Goal: Task Accomplishment & Management: Use online tool/utility

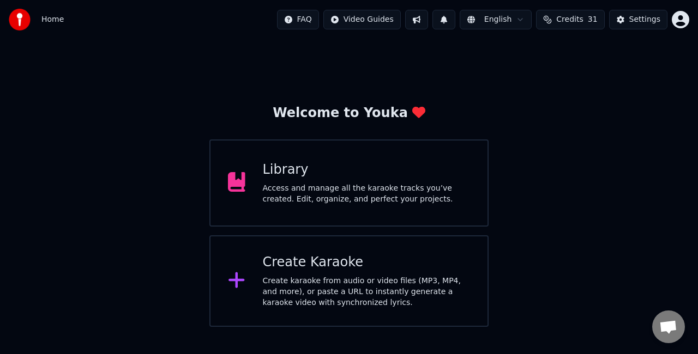
click at [379, 290] on div "Create karaoke from audio or video files (MP3, MP4, and more), or paste a URL t…" at bounding box center [367, 292] width 208 height 33
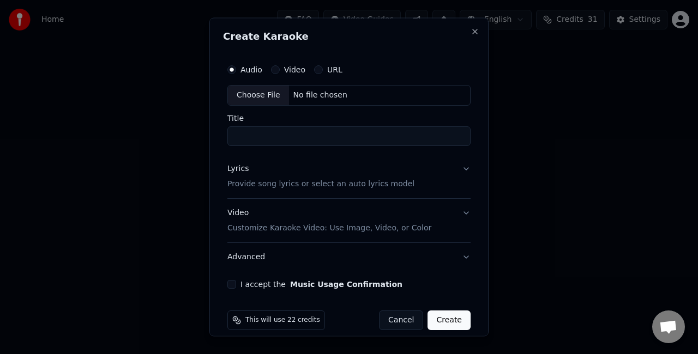
click at [246, 95] on div "Choose File" at bounding box center [258, 96] width 61 height 20
type input "*****"
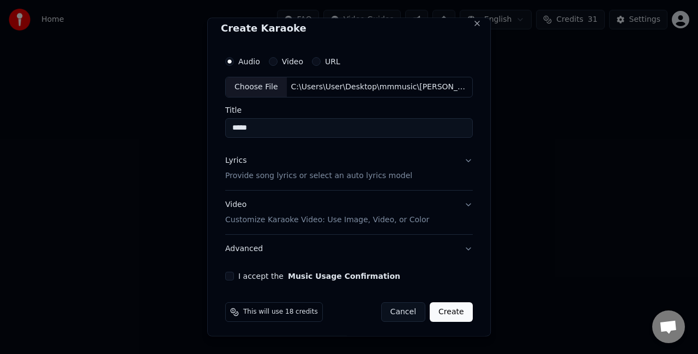
scroll to position [10, 0]
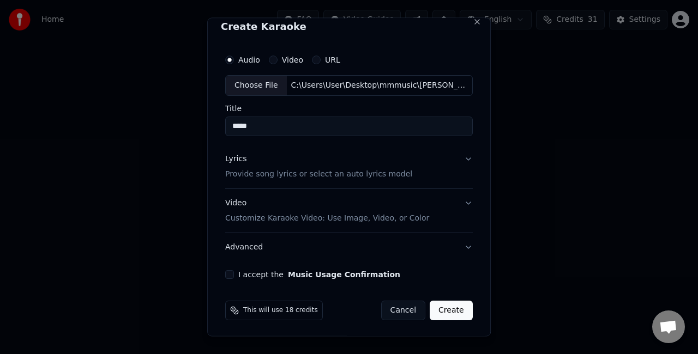
click at [447, 153] on button "Lyrics Provide song lyrics or select an auto lyrics model" at bounding box center [348, 166] width 247 height 44
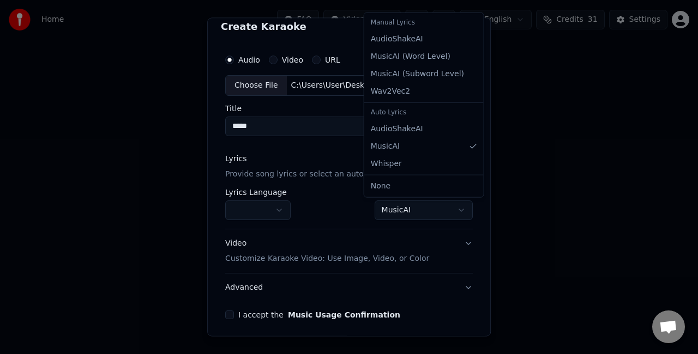
click at [373, 207] on body "**********" at bounding box center [349, 163] width 698 height 327
select select "**********"
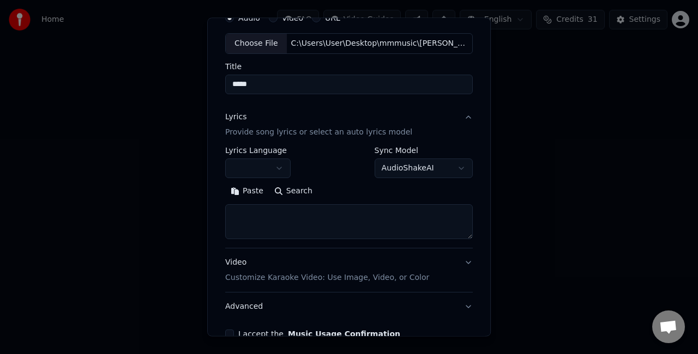
scroll to position [64, 0]
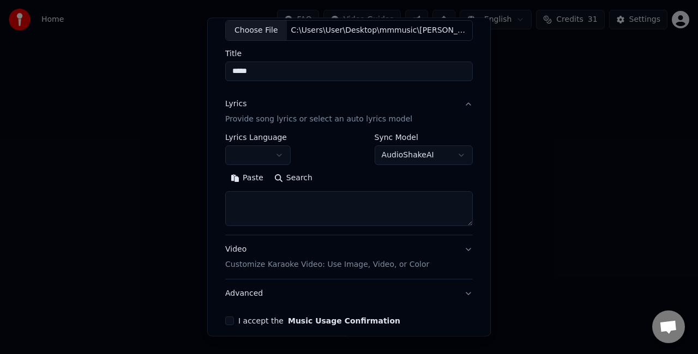
click at [306, 196] on div "Paste Search" at bounding box center [348, 197] width 247 height 57
click at [298, 200] on textarea at bounding box center [348, 208] width 247 height 35
paste textarea "**********"
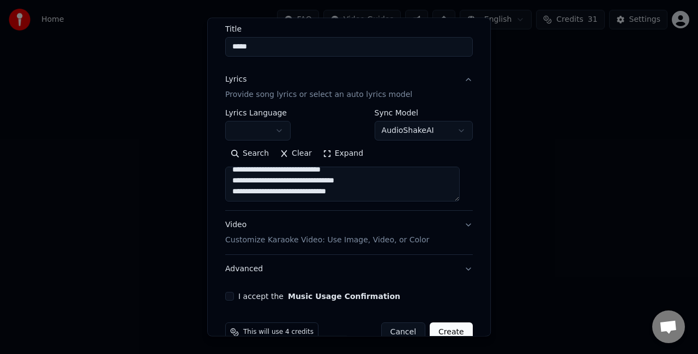
scroll to position [111, 0]
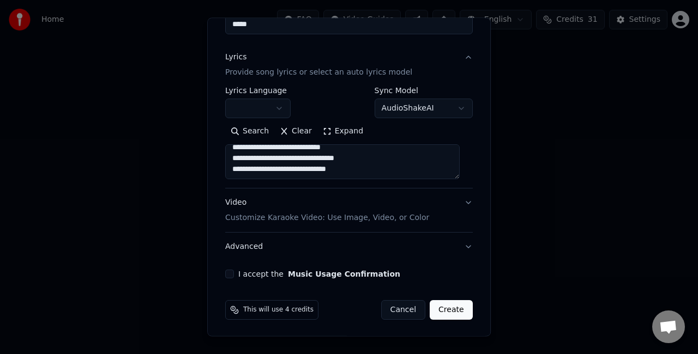
type textarea "**********"
click at [412, 211] on button "Video Customize Karaoke Video: Use Image, Video, or Color" at bounding box center [348, 211] width 247 height 44
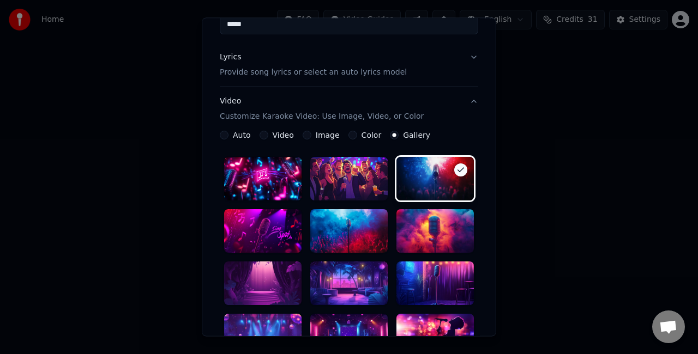
scroll to position [166, 0]
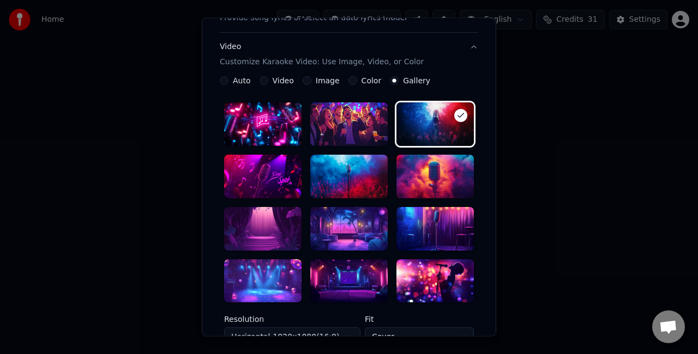
click at [351, 229] on div at bounding box center [348, 229] width 77 height 44
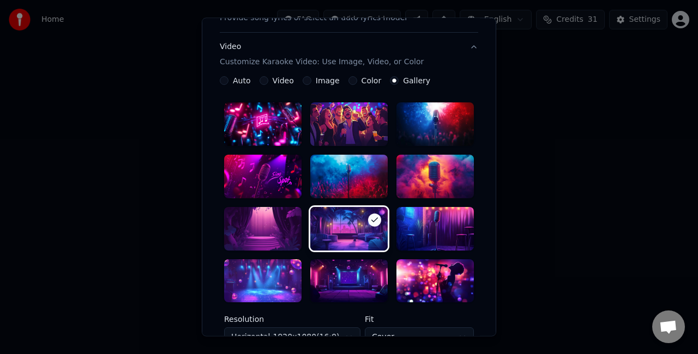
scroll to position [275, 0]
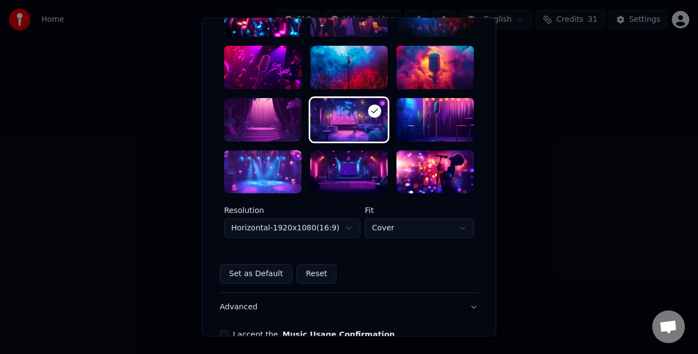
click at [322, 232] on body "**********" at bounding box center [349, 163] width 698 height 327
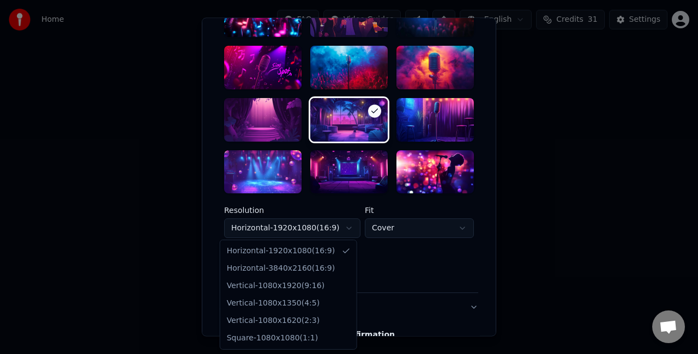
select select "*********"
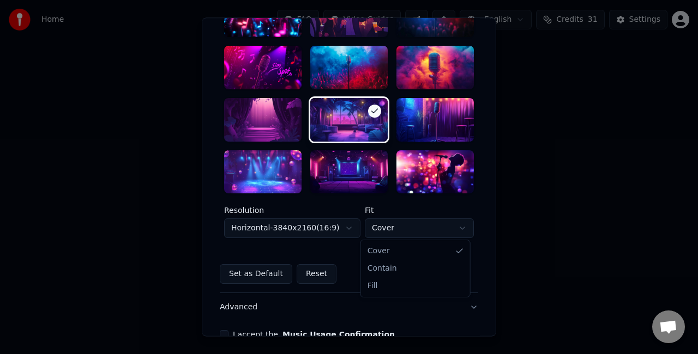
click at [389, 229] on body "**********" at bounding box center [349, 163] width 698 height 327
select select "****"
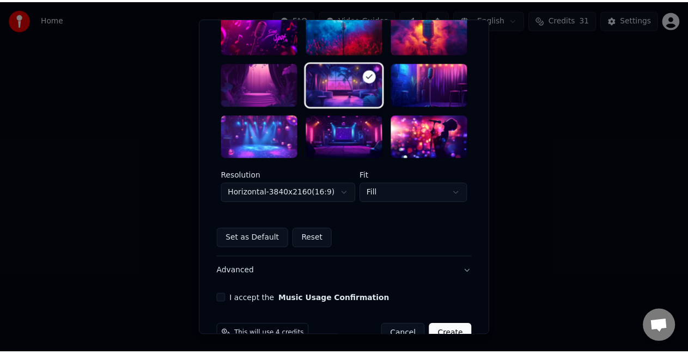
scroll to position [336, 0]
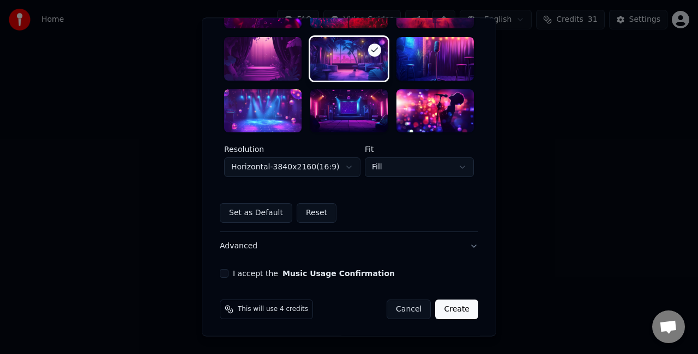
click at [221, 275] on button "I accept the Music Usage Confirmation" at bounding box center [224, 274] width 9 height 9
click at [451, 311] on button "Create" at bounding box center [456, 310] width 43 height 20
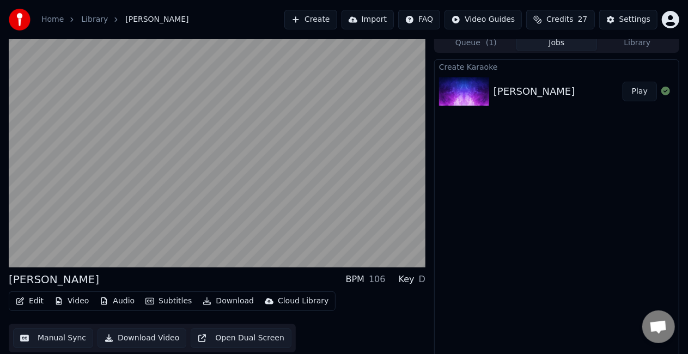
scroll to position [12, 0]
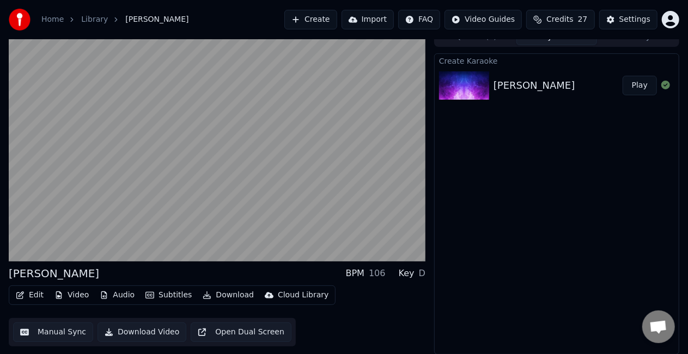
click at [49, 328] on button "Manual Sync" at bounding box center [53, 333] width 80 height 20
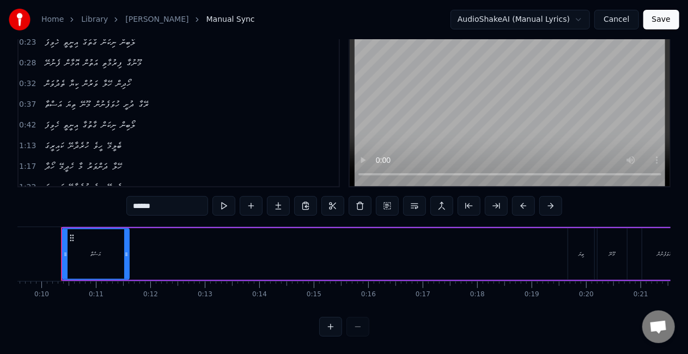
scroll to position [0, 529]
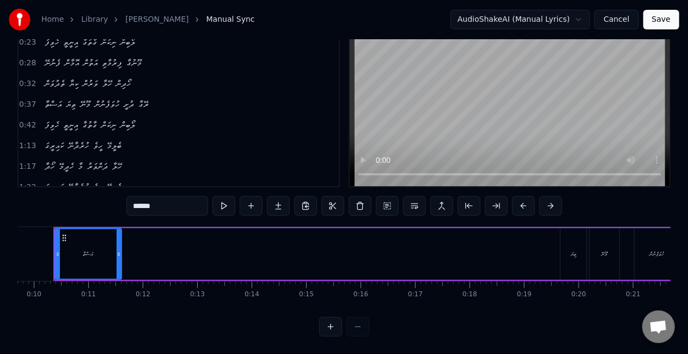
click at [434, 251] on div "އަސްތާ ތިޔަ މޫނޭ ހުވަފެނުން ދުށީ ރޭގާ" at bounding box center [404, 254] width 702 height 54
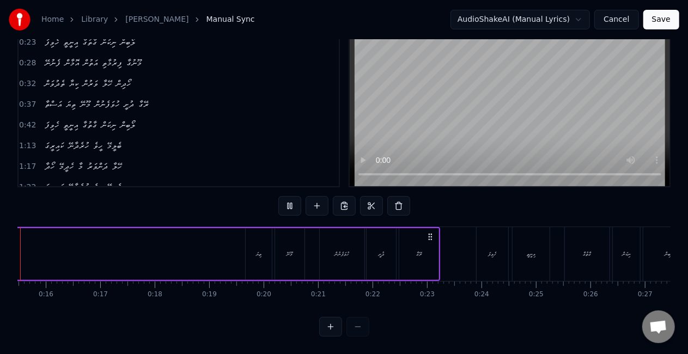
scroll to position [0, 796]
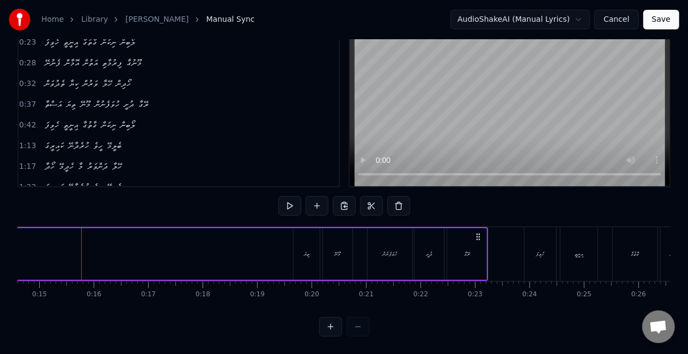
click at [530, 259] on div "ހެވިފަ" at bounding box center [541, 254] width 32 height 54
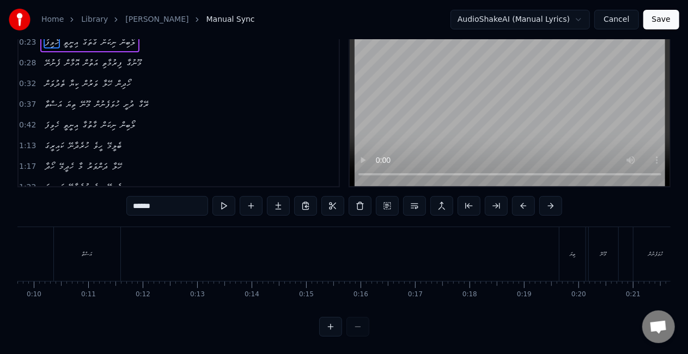
scroll to position [0, 596]
click at [38, 245] on div "އަސްތާ" at bounding box center [19, 254] width 66 height 54
type input "******"
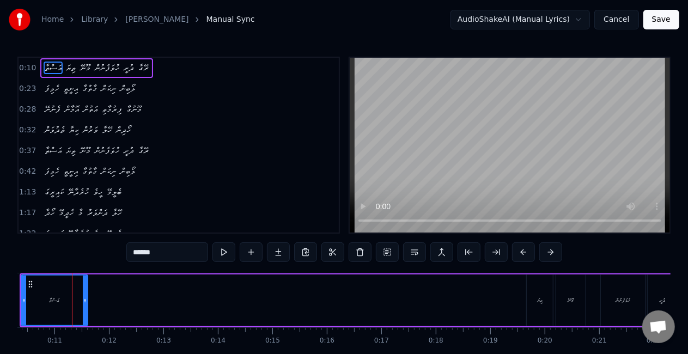
scroll to position [54, 0]
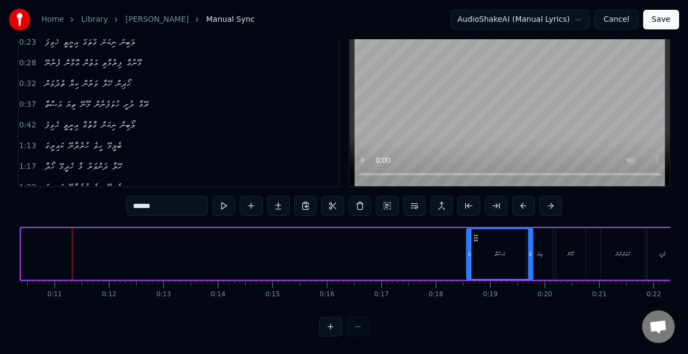
drag, startPoint x: 29, startPoint y: 229, endPoint x: 467, endPoint y: 235, distance: 437.7
click at [475, 237] on div "އަސްތާ" at bounding box center [500, 254] width 65 height 50
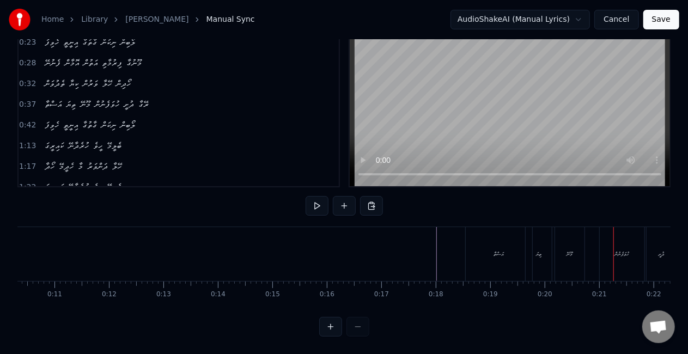
click at [506, 249] on div "އަސްތާ" at bounding box center [499, 254] width 66 height 54
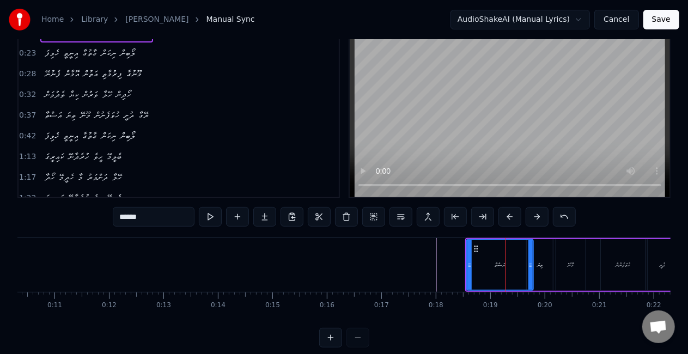
scroll to position [0, 0]
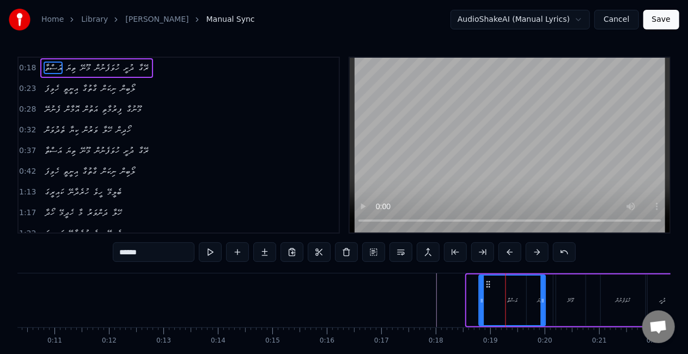
drag, startPoint x: 476, startPoint y: 284, endPoint x: 489, endPoint y: 286, distance: 12.6
click at [489, 286] on icon at bounding box center [488, 284] width 9 height 9
click at [540, 290] on div "އަސްތާ" at bounding box center [512, 301] width 65 height 50
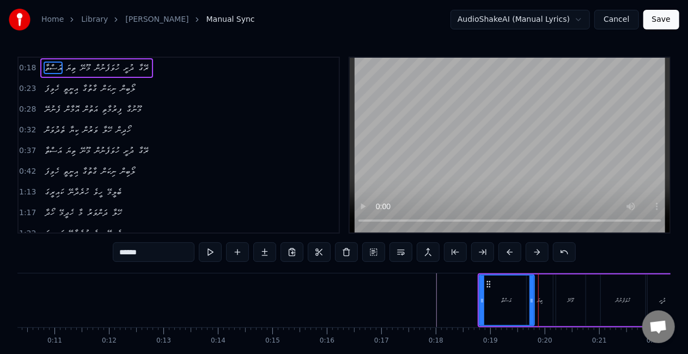
drag, startPoint x: 543, startPoint y: 291, endPoint x: 508, endPoint y: 286, distance: 35.3
click at [532, 290] on div at bounding box center [532, 301] width 4 height 50
drag, startPoint x: 489, startPoint y: 281, endPoint x: 500, endPoint y: 282, distance: 11.0
click at [500, 282] on icon at bounding box center [499, 284] width 9 height 9
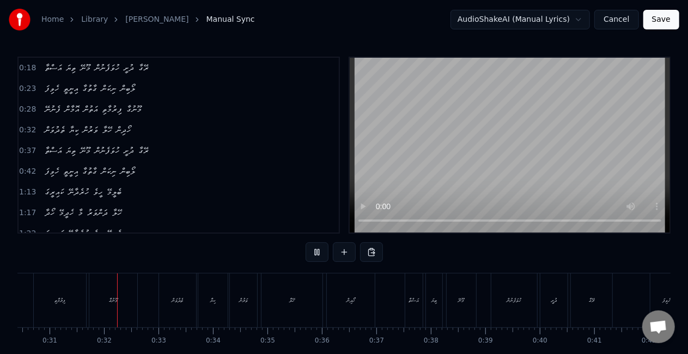
scroll to position [0, 1668]
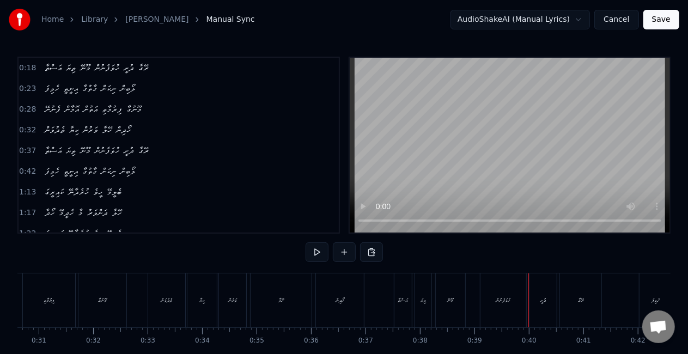
click at [395, 301] on div "އަސްތާ" at bounding box center [403, 301] width 17 height 54
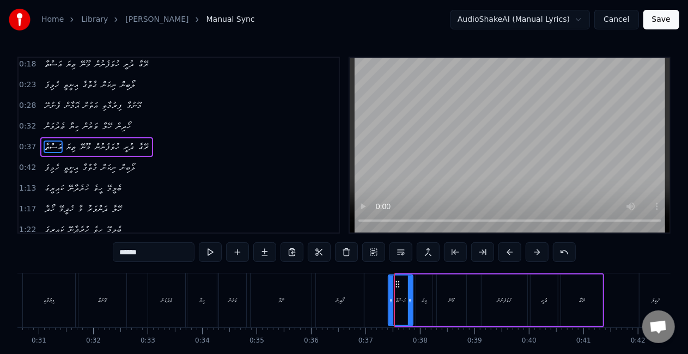
drag, startPoint x: 397, startPoint y: 302, endPoint x: 391, endPoint y: 299, distance: 7.3
click at [390, 299] on icon at bounding box center [391, 300] width 4 height 9
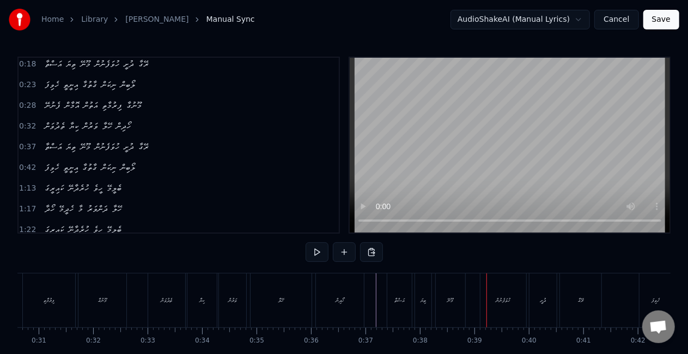
click at [398, 292] on div "އަސްތާ" at bounding box center [399, 301] width 25 height 54
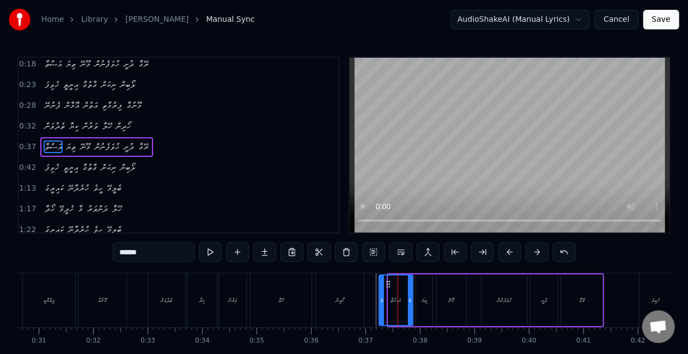
drag, startPoint x: 389, startPoint y: 303, endPoint x: 381, endPoint y: 302, distance: 7.6
click at [381, 302] on icon at bounding box center [382, 300] width 4 height 9
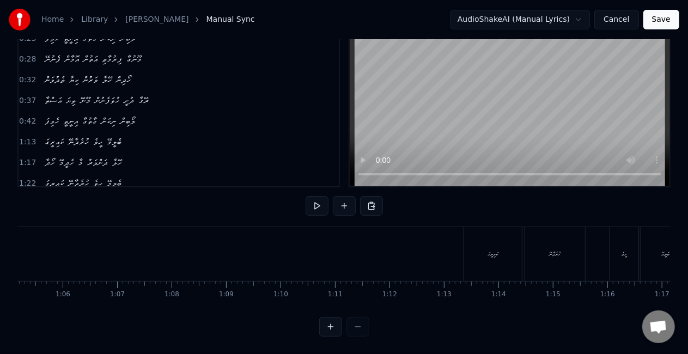
scroll to position [0, 3663]
click at [356, 244] on div "ކައިރީގަ" at bounding box center [382, 254] width 58 height 54
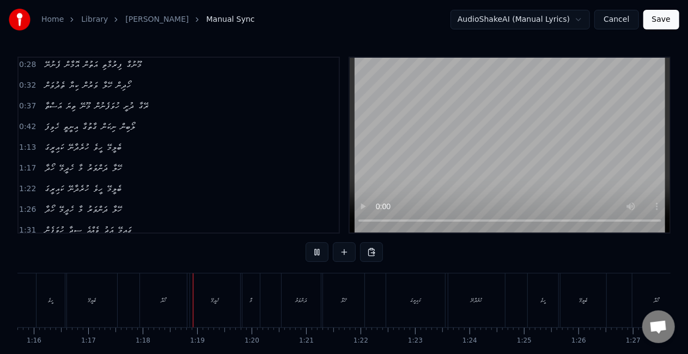
scroll to position [0, 4218]
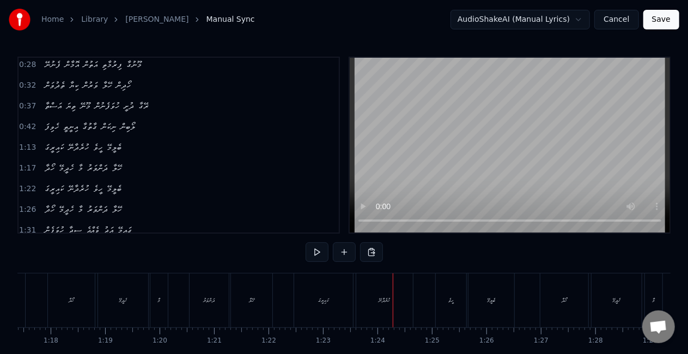
click at [314, 293] on div "ކައިރީގަ" at bounding box center [323, 301] width 59 height 54
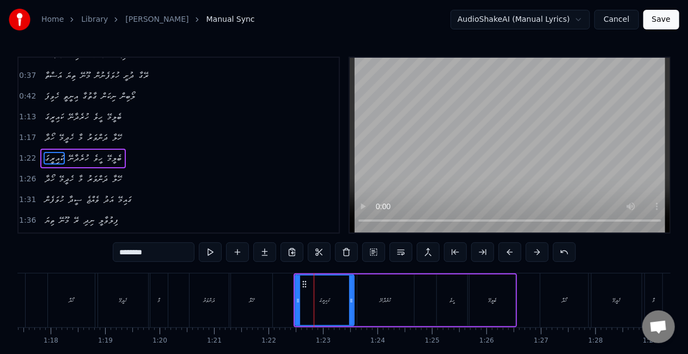
scroll to position [85, 0]
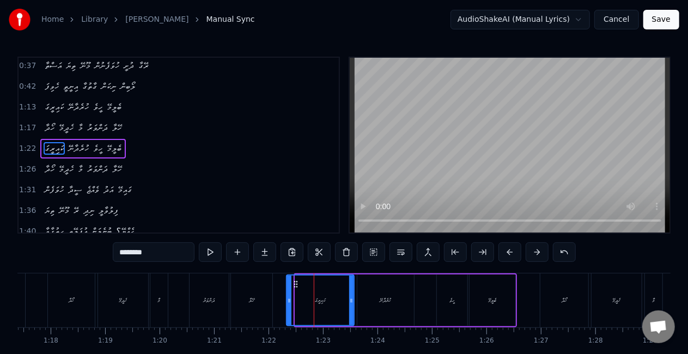
drag, startPoint x: 296, startPoint y: 304, endPoint x: 287, endPoint y: 299, distance: 10.2
click at [287, 300] on icon at bounding box center [289, 300] width 4 height 9
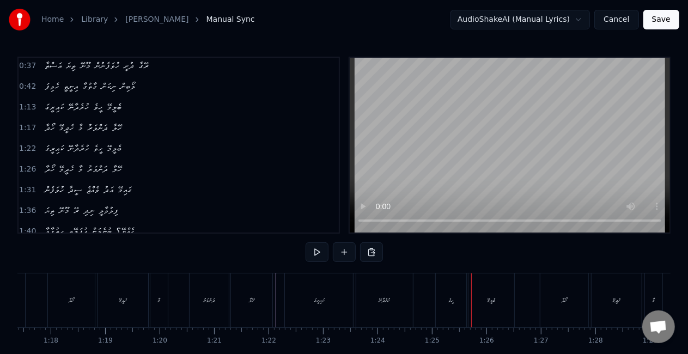
click at [451, 295] on div "ހީވެ" at bounding box center [451, 301] width 31 height 54
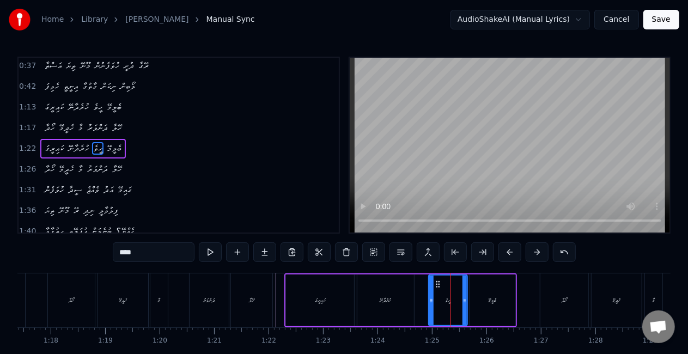
drag, startPoint x: 438, startPoint y: 302, endPoint x: 432, endPoint y: 299, distance: 7.3
click at [431, 301] on icon at bounding box center [431, 300] width 4 height 9
click at [396, 295] on div "ހުރެދާނޭ" at bounding box center [386, 301] width 57 height 52
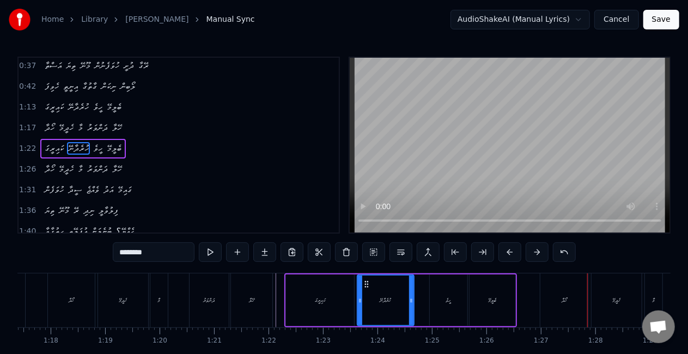
click at [541, 301] on div "ހޯދާ" at bounding box center [565, 301] width 48 height 54
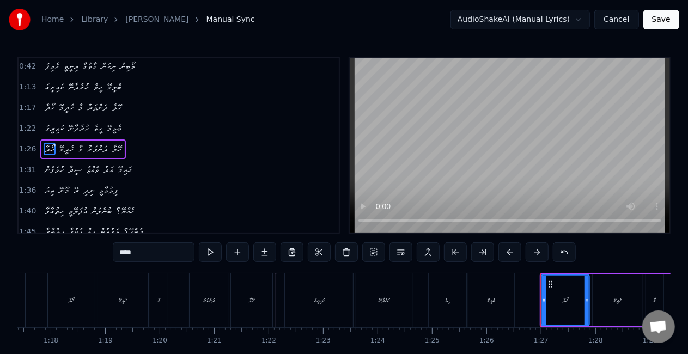
scroll to position [106, 0]
drag, startPoint x: 544, startPoint y: 307, endPoint x: 532, endPoint y: 301, distance: 13.4
click at [532, 302] on div at bounding box center [532, 301] width 4 height 50
click at [509, 291] on div "ބެލީމޭ" at bounding box center [492, 301] width 46 height 54
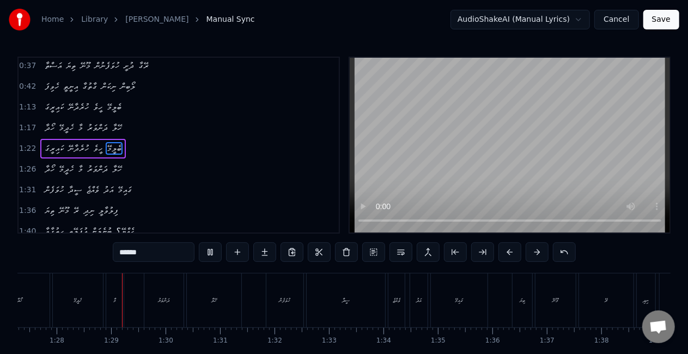
scroll to position [0, 4768]
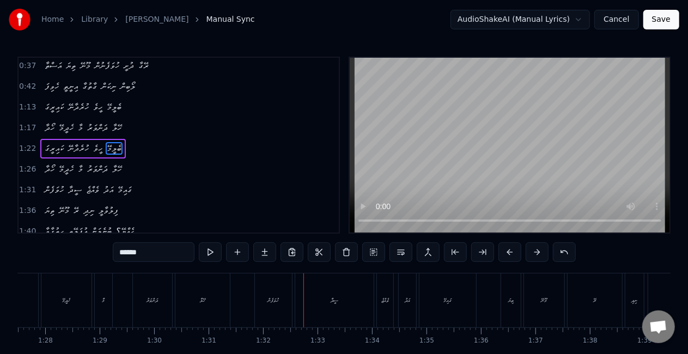
click at [269, 312] on div "ހުވަފެން" at bounding box center [273, 301] width 37 height 54
type input "********"
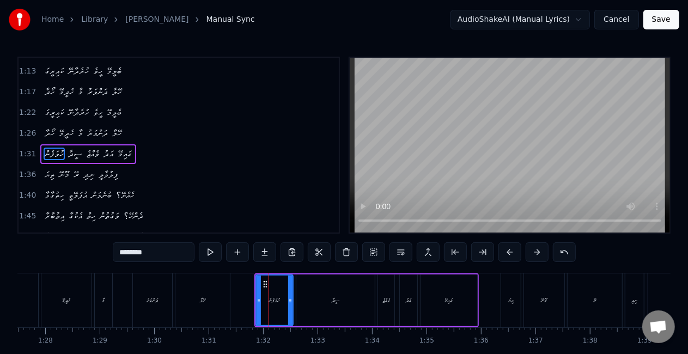
scroll to position [126, 0]
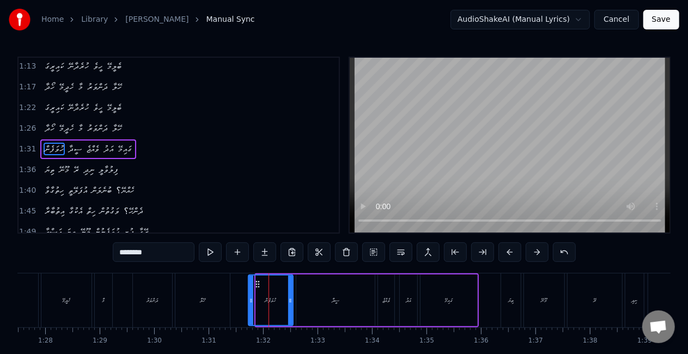
drag, startPoint x: 257, startPoint y: 308, endPoint x: 250, endPoint y: 305, distance: 8.1
click at [250, 305] on div at bounding box center [251, 301] width 4 height 50
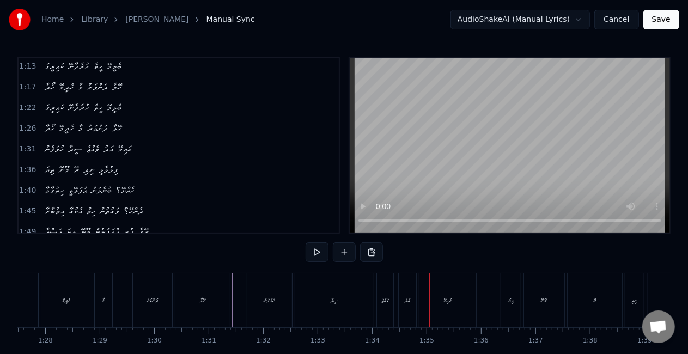
click at [384, 303] on div "ވެއްޖެ" at bounding box center [385, 300] width 8 height 8
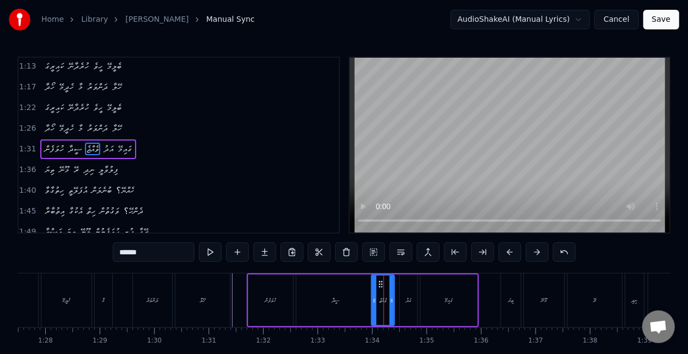
drag, startPoint x: 379, startPoint y: 303, endPoint x: 370, endPoint y: 302, distance: 9.3
click at [373, 302] on icon at bounding box center [374, 300] width 4 height 9
click at [355, 299] on div "ސީދާ" at bounding box center [335, 301] width 78 height 52
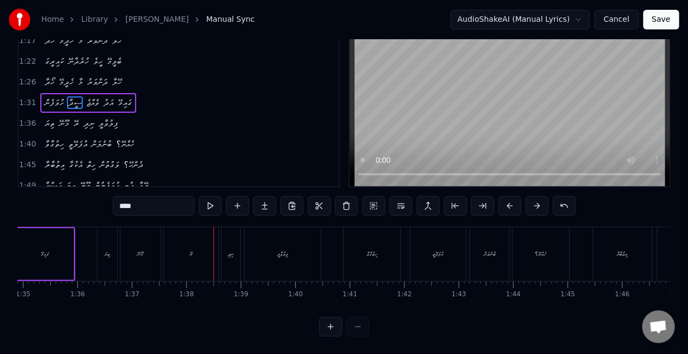
scroll to position [0, 5150]
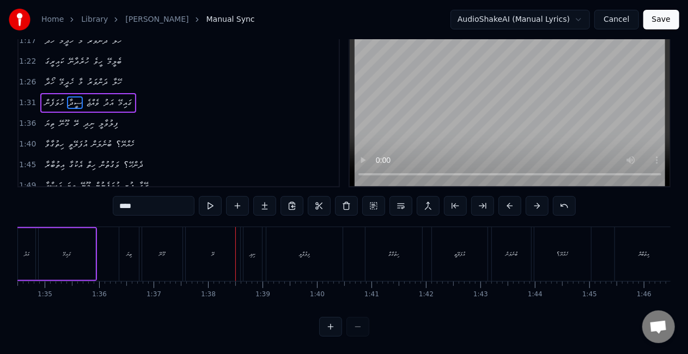
click at [132, 246] on div "ތިޔަ" at bounding box center [129, 254] width 20 height 54
type input "****"
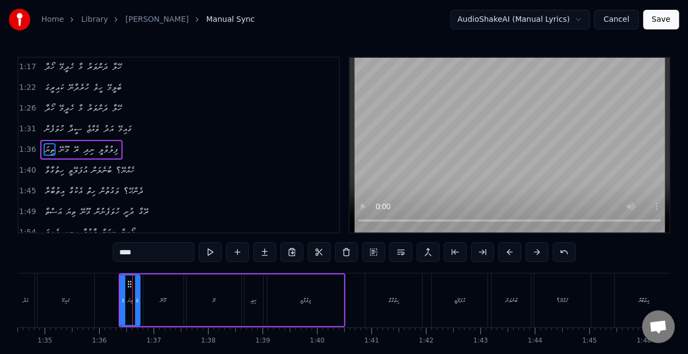
scroll to position [146, 0]
drag, startPoint x: 121, startPoint y: 297, endPoint x: 116, endPoint y: 292, distance: 7.3
click at [117, 294] on div at bounding box center [119, 301] width 4 height 50
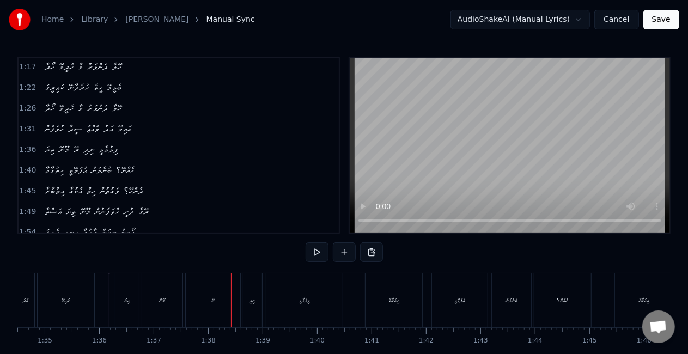
click at [222, 294] on div "ރޭ" at bounding box center [213, 301] width 54 height 54
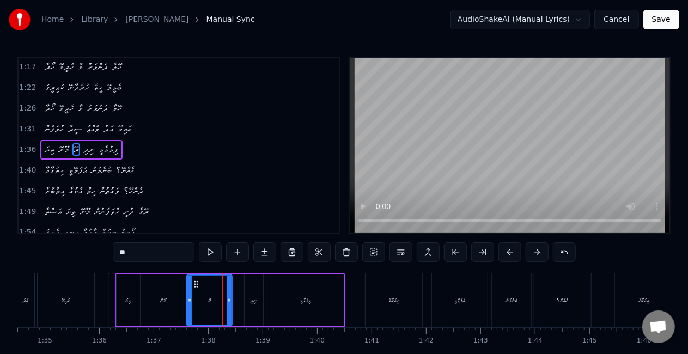
drag, startPoint x: 238, startPoint y: 300, endPoint x: 219, endPoint y: 296, distance: 19.0
click at [228, 299] on icon at bounding box center [229, 300] width 4 height 9
click at [161, 299] on div "މޫނޭ" at bounding box center [163, 300] width 6 height 8
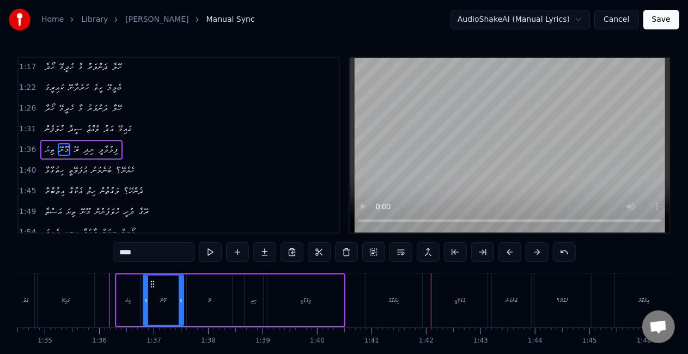
click at [388, 284] on div "ހިތުގާވާ" at bounding box center [394, 301] width 57 height 54
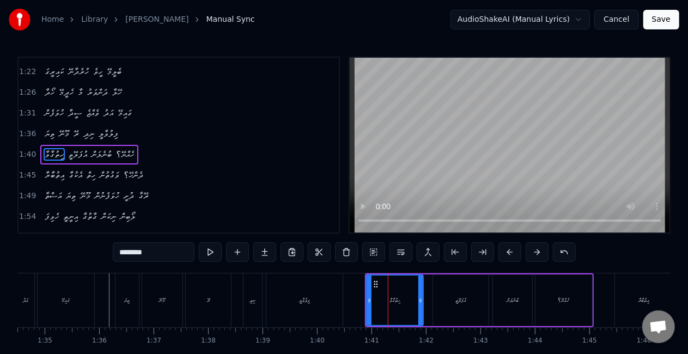
scroll to position [167, 0]
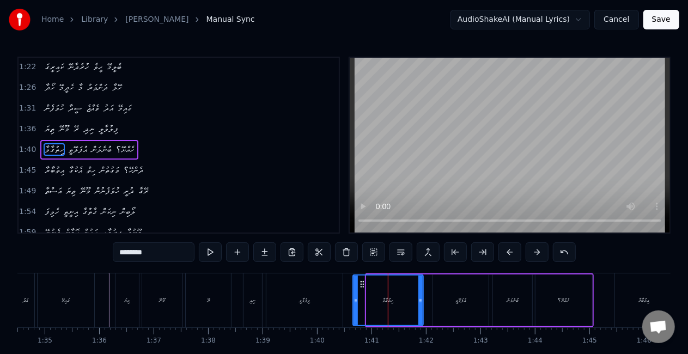
drag, startPoint x: 369, startPoint y: 291, endPoint x: 356, endPoint y: 287, distance: 13.8
click at [356, 288] on div at bounding box center [356, 301] width 4 height 50
click at [341, 293] on div "ފިލުވާލީ" at bounding box center [304, 301] width 76 height 54
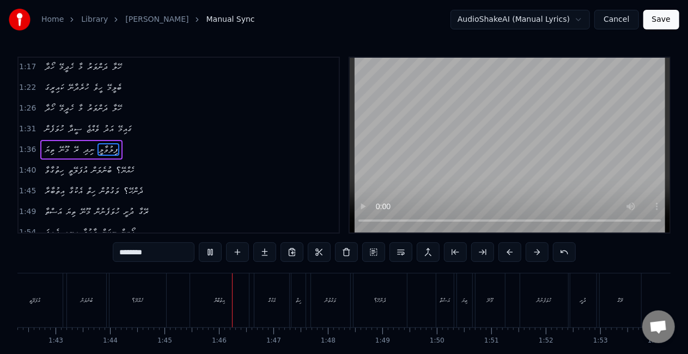
scroll to position [0, 5705]
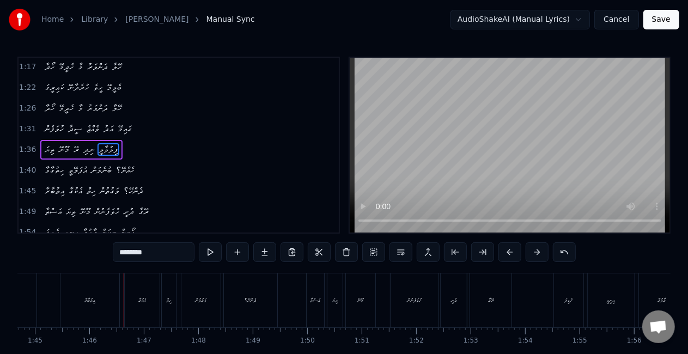
click at [82, 294] on div "އިތުބާރާ" at bounding box center [89, 301] width 59 height 54
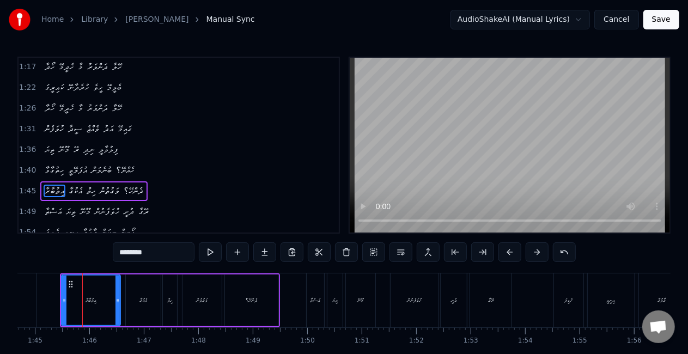
scroll to position [187, 0]
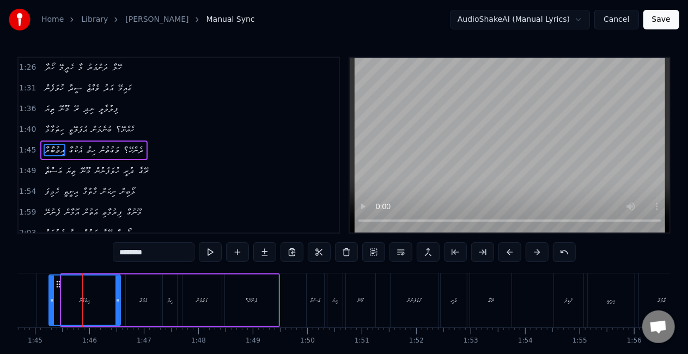
drag, startPoint x: 65, startPoint y: 302, endPoint x: 54, endPoint y: 292, distance: 15.1
click at [53, 293] on div at bounding box center [52, 301] width 4 height 50
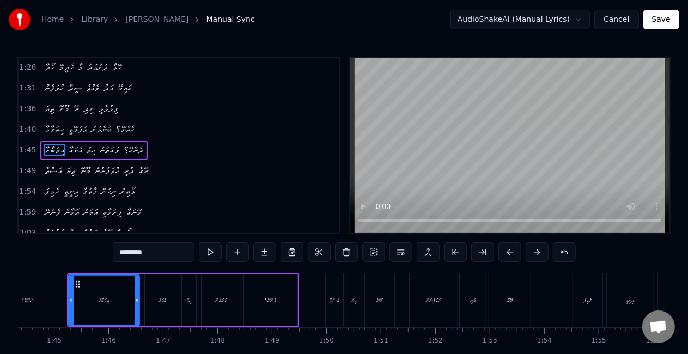
click at [46, 292] on div "ހެއްޔޭ؟" at bounding box center [27, 301] width 57 height 54
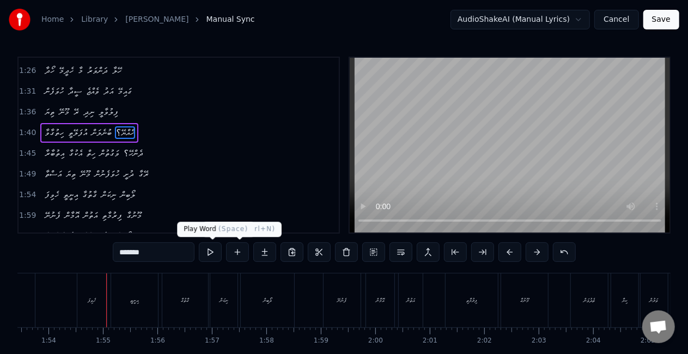
scroll to position [0, 6206]
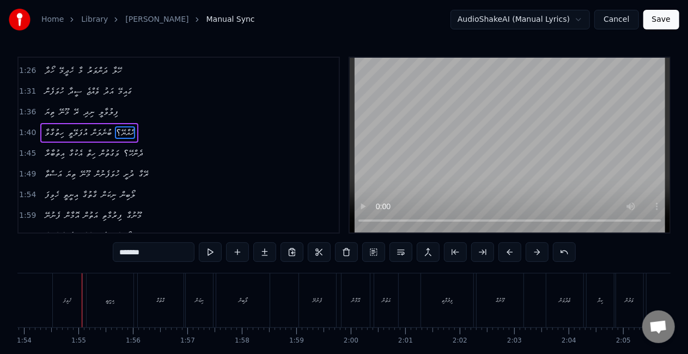
click at [58, 295] on div "ހެވިފަ" at bounding box center [67, 301] width 29 height 54
type input "******"
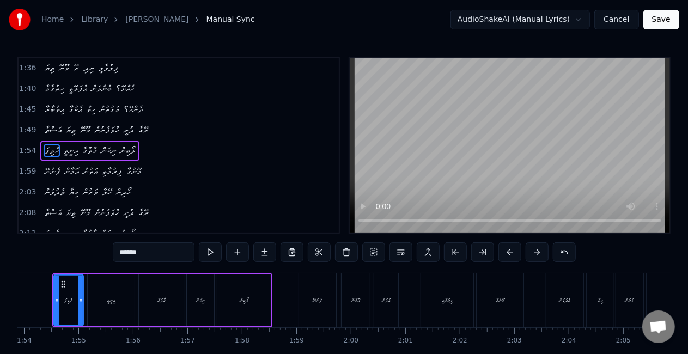
scroll to position [0, 6192]
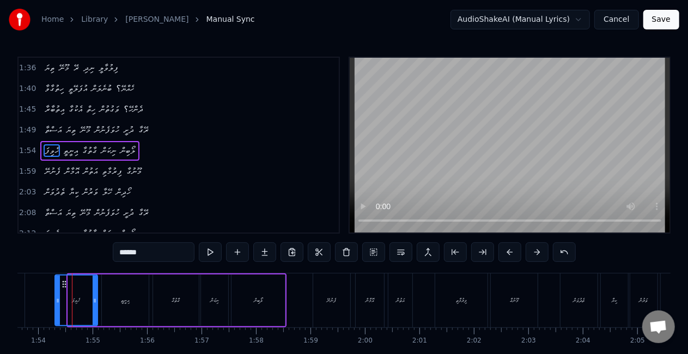
drag, startPoint x: 70, startPoint y: 301, endPoint x: 57, endPoint y: 296, distance: 14.5
click at [57, 296] on icon at bounding box center [58, 300] width 4 height 9
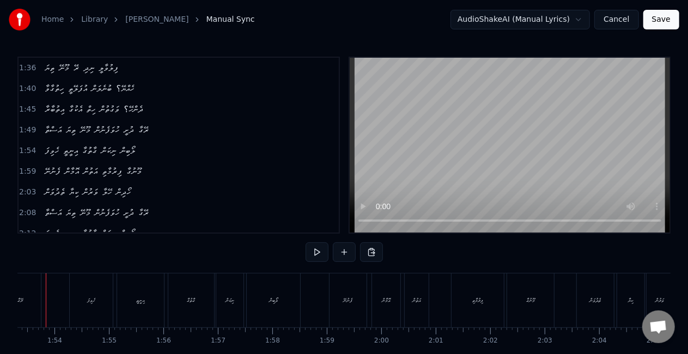
scroll to position [0, 6149]
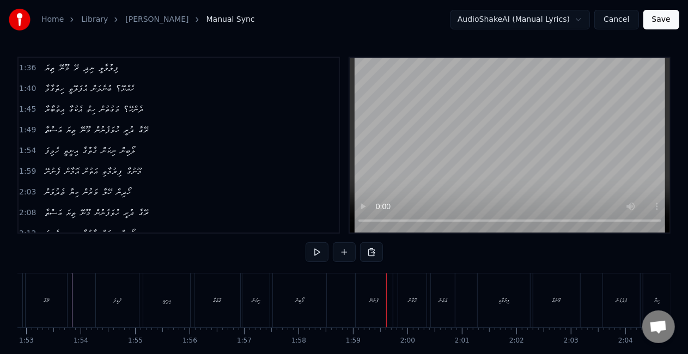
click at [365, 300] on div "ފެނުނޭ" at bounding box center [374, 301] width 37 height 54
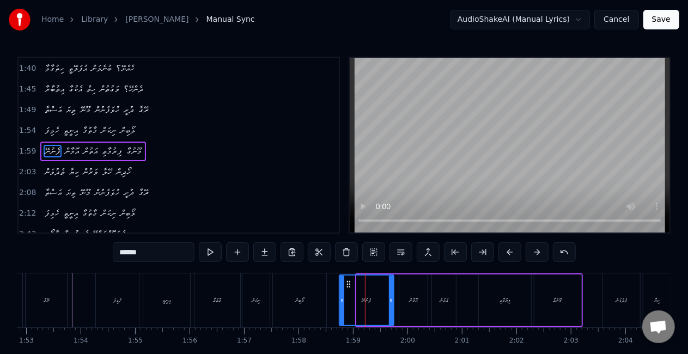
drag, startPoint x: 358, startPoint y: 301, endPoint x: 339, endPoint y: 299, distance: 19.2
click at [341, 299] on icon at bounding box center [342, 300] width 4 height 9
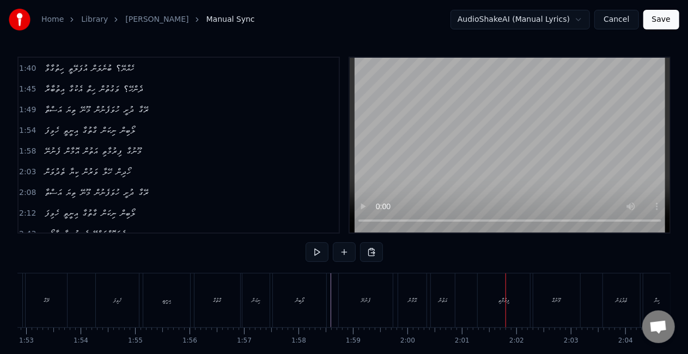
click at [494, 307] on div "ފިރުމާތި" at bounding box center [504, 301] width 52 height 54
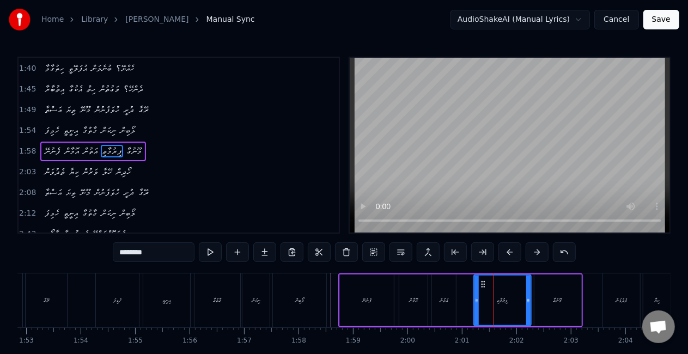
drag, startPoint x: 482, startPoint y: 304, endPoint x: 477, endPoint y: 300, distance: 6.2
click at [477, 301] on icon at bounding box center [477, 300] width 4 height 9
click at [421, 303] on div "އޮމާން" at bounding box center [413, 301] width 28 height 52
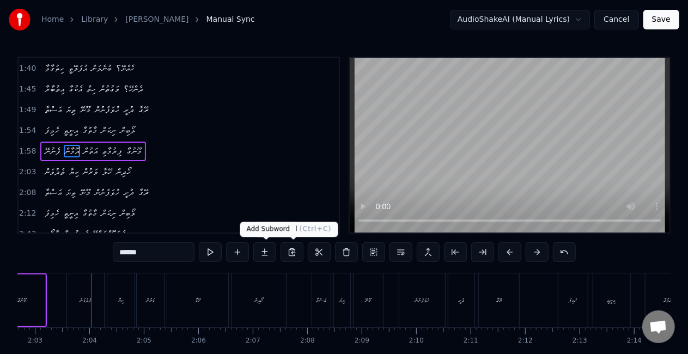
scroll to position [0, 6696]
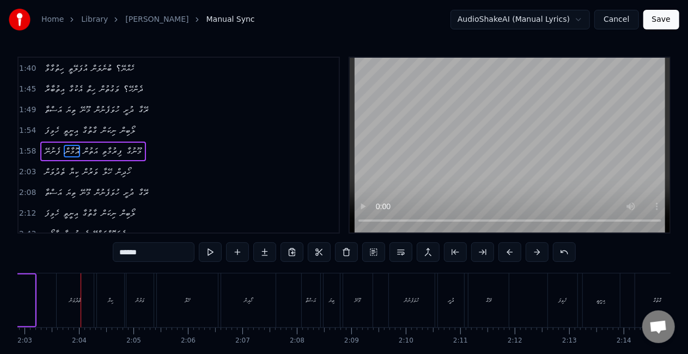
click at [74, 300] on div "ތެދުވަން" at bounding box center [74, 300] width 11 height 8
type input "********"
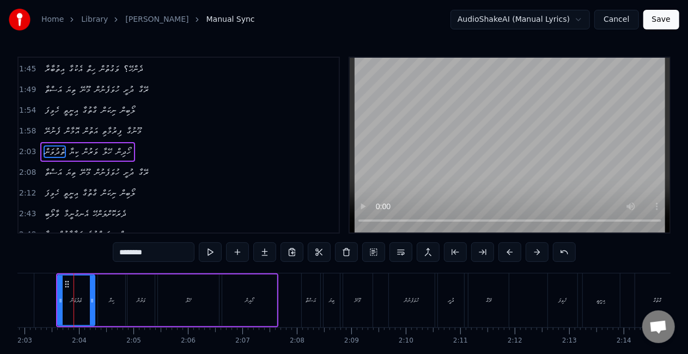
scroll to position [268, 0]
drag, startPoint x: 60, startPoint y: 301, endPoint x: 49, endPoint y: 298, distance: 11.9
click at [51, 298] on icon at bounding box center [52, 300] width 4 height 9
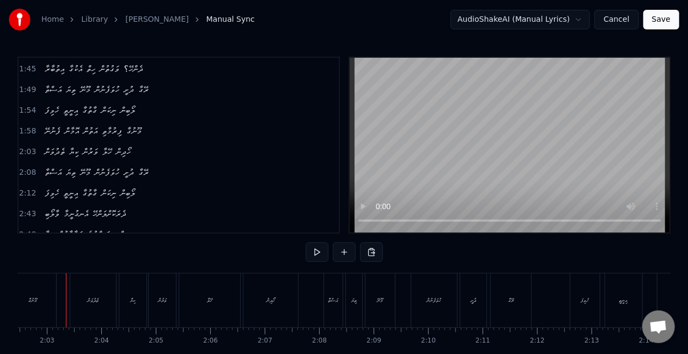
scroll to position [0, 6668]
click at [217, 298] on div "ހޭލާ" at bounding box center [215, 300] width 5 height 8
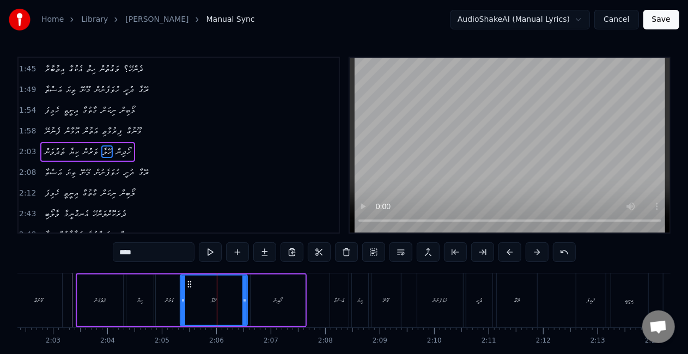
click at [185, 295] on div at bounding box center [183, 301] width 4 height 50
click at [159, 299] on div "ވަރުން" at bounding box center [169, 301] width 27 height 52
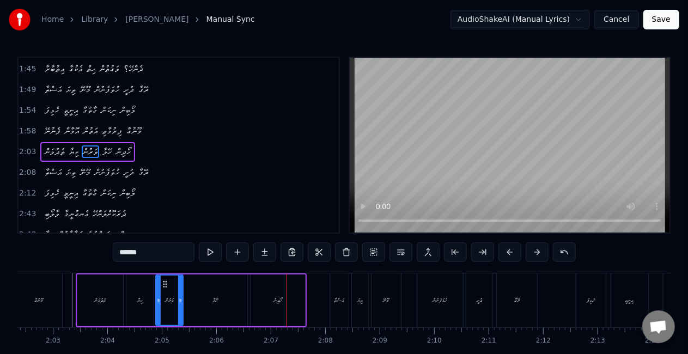
click at [231, 293] on div "ހޭލާ" at bounding box center [216, 301] width 64 height 52
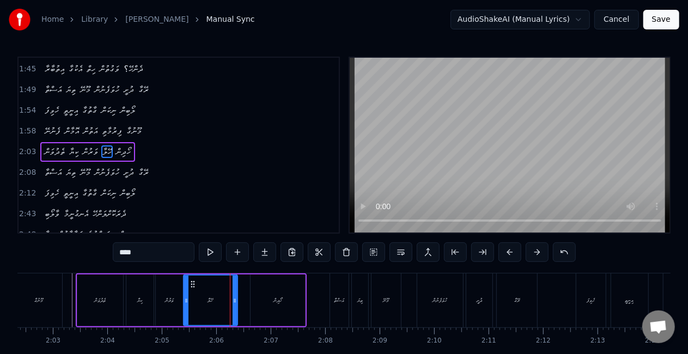
drag, startPoint x: 243, startPoint y: 299, endPoint x: 233, endPoint y: 296, distance: 10.0
click at [233, 298] on icon at bounding box center [235, 300] width 4 height 9
click at [181, 302] on div "ވަރުން" at bounding box center [169, 301] width 27 height 52
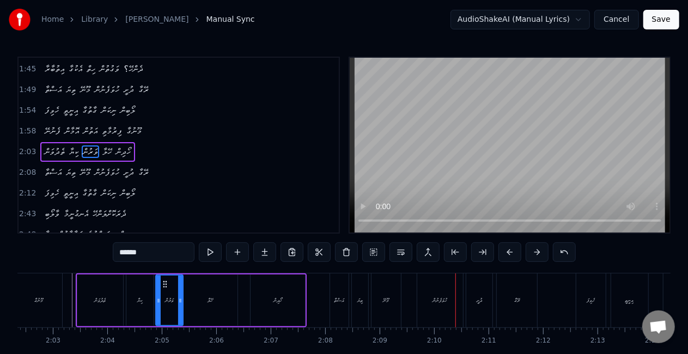
drag, startPoint x: 428, startPoint y: 291, endPoint x: 417, endPoint y: 296, distance: 12.5
click at [427, 291] on div "ހުވަފެނުން" at bounding box center [440, 301] width 46 height 54
type input "**********"
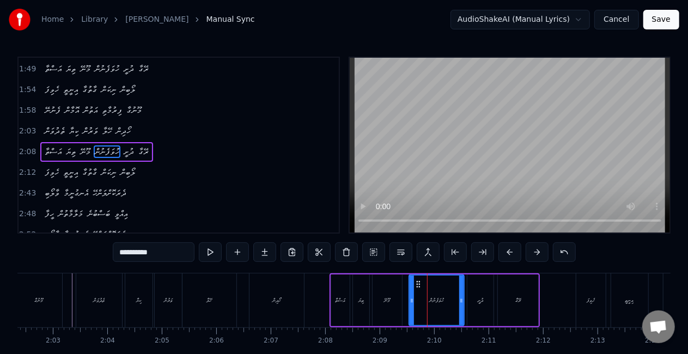
drag, startPoint x: 420, startPoint y: 301, endPoint x: 399, endPoint y: 296, distance: 21.7
click at [411, 299] on icon at bounding box center [412, 300] width 4 height 9
click at [369, 297] on div "އަސްތާ ތިޔަ މޫނޭ ހުވަފެނުން ދުށީ ރޭގާ" at bounding box center [435, 301] width 210 height 54
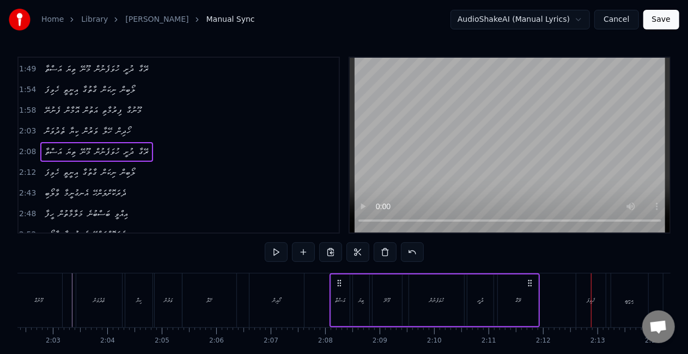
click at [577, 300] on div "ހެވިފަ" at bounding box center [591, 301] width 29 height 54
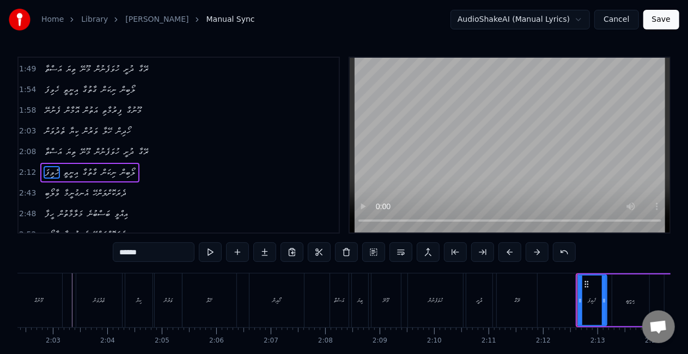
scroll to position [309, 0]
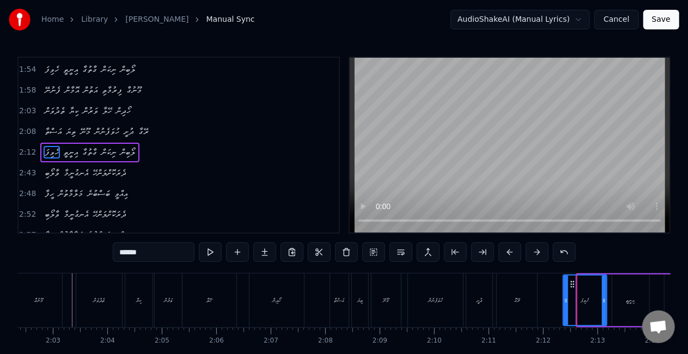
drag, startPoint x: 578, startPoint y: 301, endPoint x: 562, endPoint y: 296, distance: 17.1
click at [565, 298] on icon at bounding box center [566, 300] width 4 height 9
click at [532, 296] on div "ރޭގާ" at bounding box center [517, 301] width 40 height 54
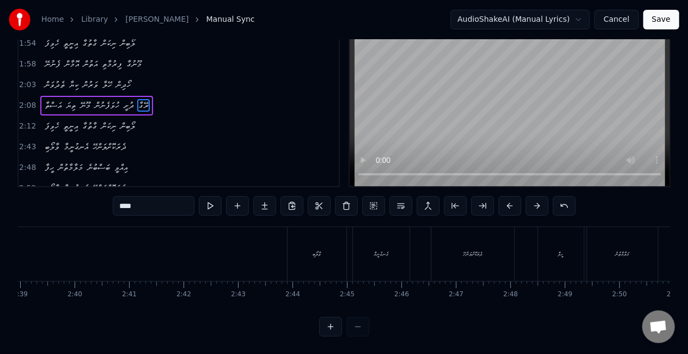
scroll to position [0, 8655]
click at [302, 251] on div "ވާލޯބި" at bounding box center [324, 254] width 59 height 54
type input "******"
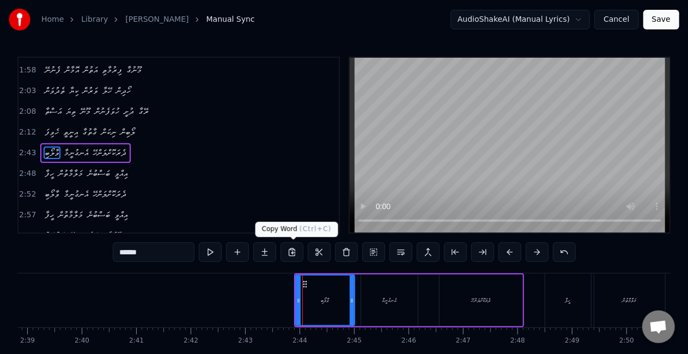
scroll to position [329, 0]
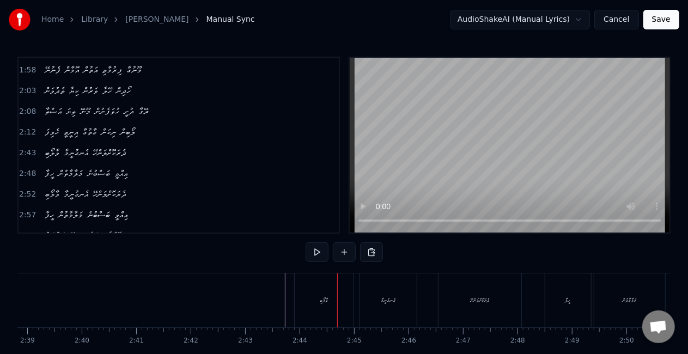
click at [305, 294] on div "ވާލޯބި" at bounding box center [324, 301] width 59 height 54
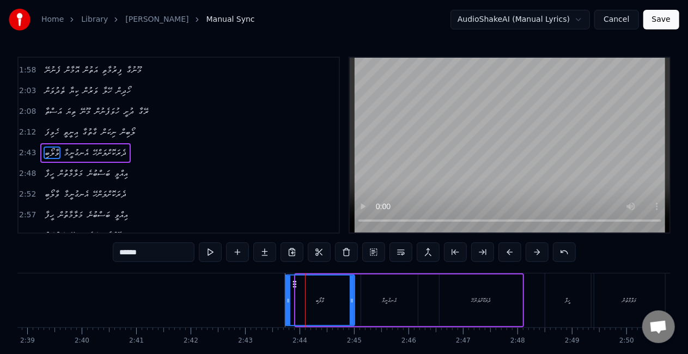
drag, startPoint x: 299, startPoint y: 300, endPoint x: 287, endPoint y: 297, distance: 12.3
click at [288, 298] on icon at bounding box center [288, 300] width 4 height 9
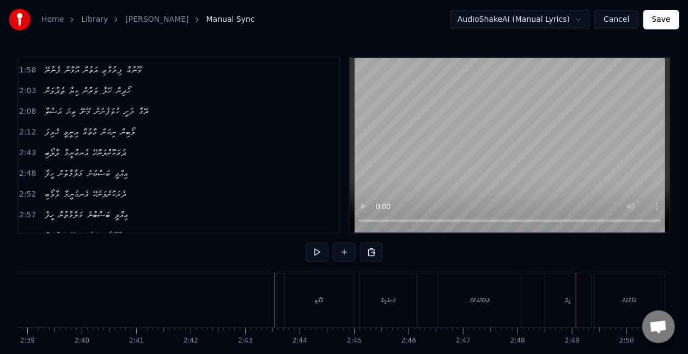
drag, startPoint x: 555, startPoint y: 304, endPoint x: 545, endPoint y: 304, distance: 9.8
click at [554, 304] on div "ހީފާ" at bounding box center [569, 301] width 46 height 54
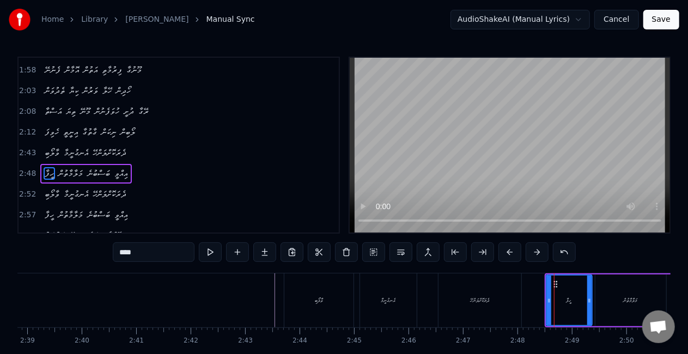
scroll to position [350, 0]
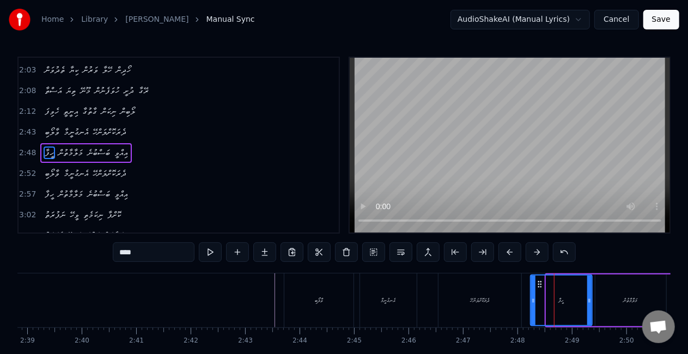
drag, startPoint x: 548, startPoint y: 305, endPoint x: 534, endPoint y: 301, distance: 14.8
click at [533, 303] on div at bounding box center [533, 301] width 4 height 50
click at [488, 295] on div "ދެރަކޮށްލަންހޭ" at bounding box center [480, 301] width 83 height 54
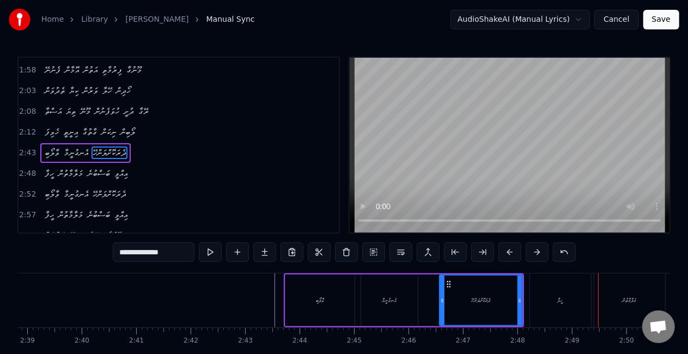
click at [540, 292] on div "ހީފާ" at bounding box center [560, 301] width 61 height 54
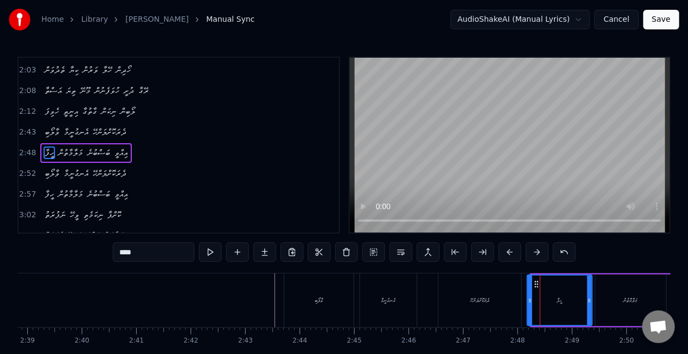
drag, startPoint x: 534, startPoint y: 296, endPoint x: 528, endPoint y: 295, distance: 6.1
click at [528, 296] on icon at bounding box center [530, 300] width 4 height 9
click at [461, 284] on div "ދެރަކޮށްލަންހޭ" at bounding box center [480, 301] width 83 height 54
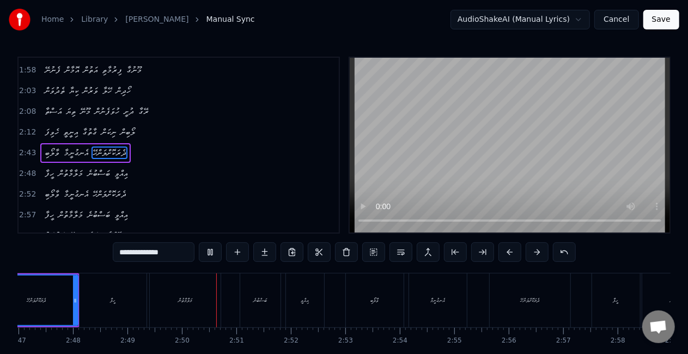
scroll to position [0, 9213]
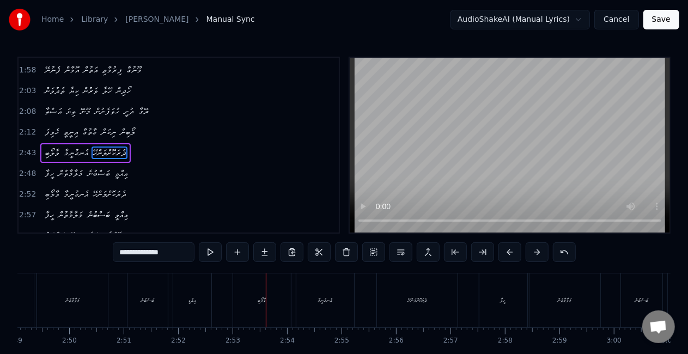
click at [259, 301] on div "ވާލޯބި" at bounding box center [262, 300] width 8 height 8
type input "******"
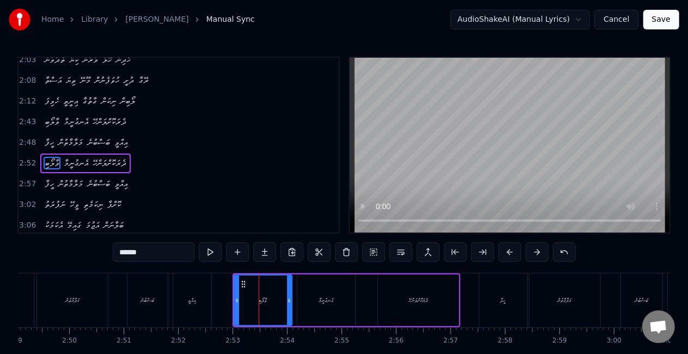
scroll to position [370, 0]
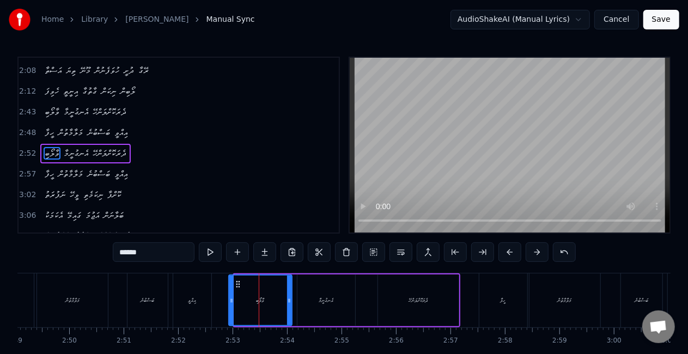
drag, startPoint x: 234, startPoint y: 303, endPoint x: 227, endPoint y: 298, distance: 8.6
click at [229, 299] on icon at bounding box center [231, 300] width 4 height 9
click at [213, 296] on div "ހީފާ މަލާމާތުން ބަސްބުނެ އިއްވީ" at bounding box center [90, 301] width 248 height 54
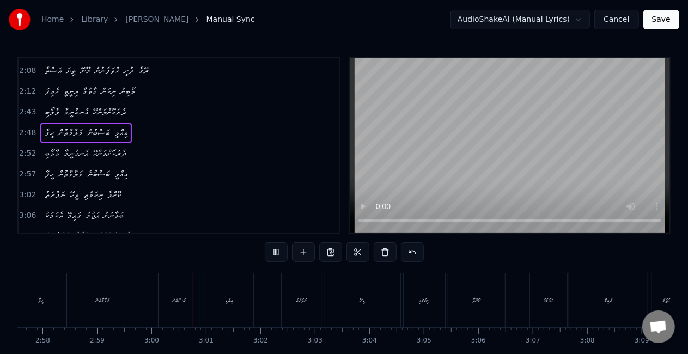
scroll to position [0, 9768]
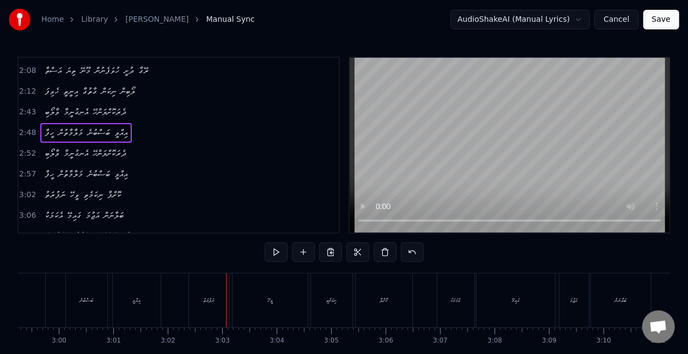
click at [203, 312] on div "ނަފުރަތު" at bounding box center [209, 301] width 40 height 54
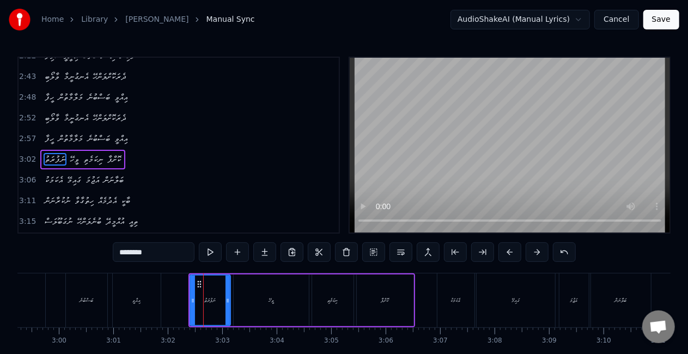
scroll to position [411, 0]
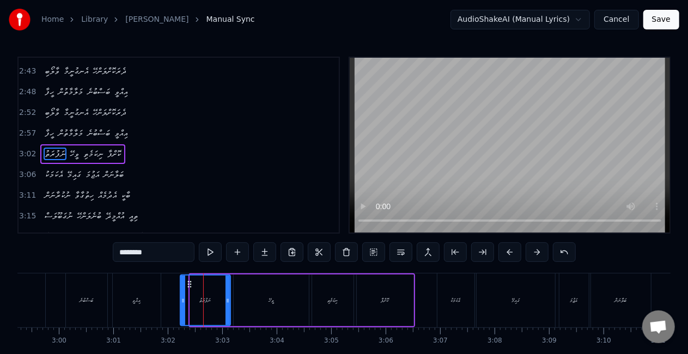
drag, startPoint x: 192, startPoint y: 298, endPoint x: 181, endPoint y: 293, distance: 12.2
click at [182, 293] on div at bounding box center [183, 301] width 4 height 50
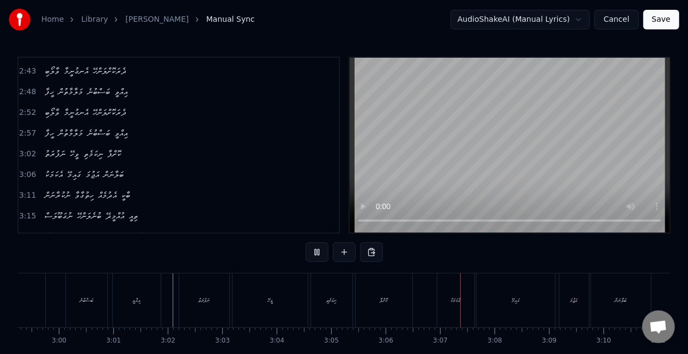
click at [332, 304] on div "ނިކަމެތި" at bounding box center [331, 300] width 11 height 8
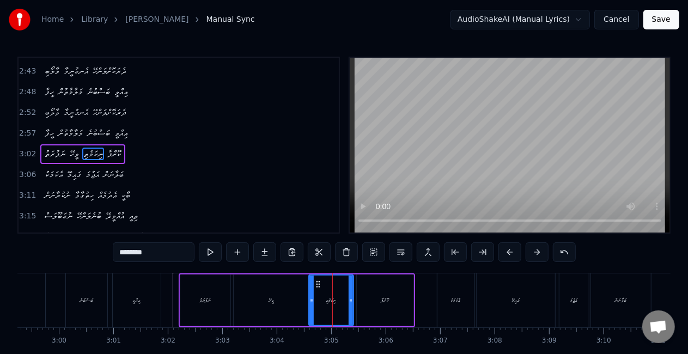
click at [311, 300] on circle at bounding box center [311, 300] width 1 height 1
drag, startPoint x: 286, startPoint y: 300, endPoint x: 283, endPoint y: 276, distance: 23.5
click at [286, 300] on div "ވީހޭ" at bounding box center [271, 301] width 75 height 52
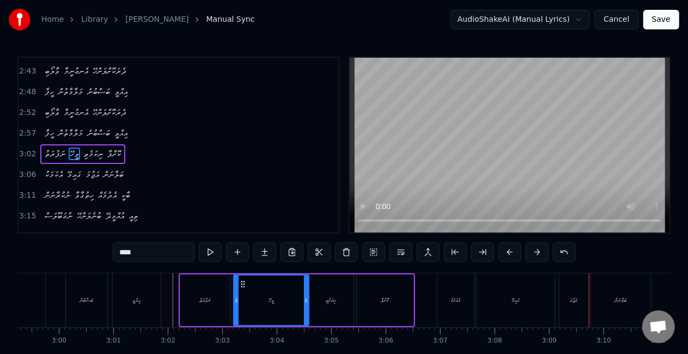
click at [567, 307] on div "އަޖުމަ" at bounding box center [574, 301] width 29 height 54
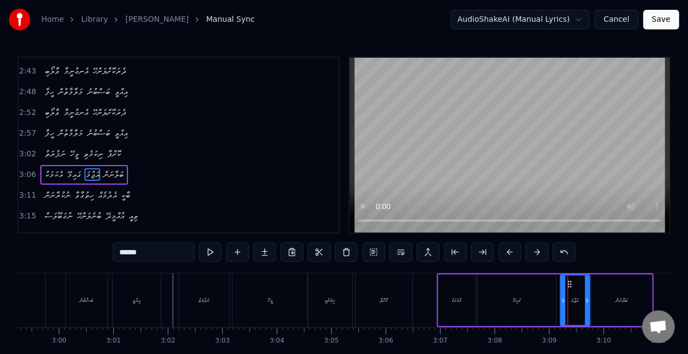
scroll to position [431, 0]
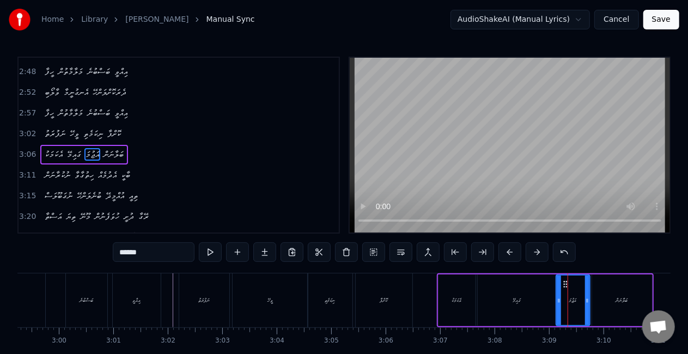
drag, startPoint x: 562, startPoint y: 302, endPoint x: 547, endPoint y: 298, distance: 16.0
click at [558, 302] on icon at bounding box center [559, 300] width 4 height 9
click at [526, 298] on div "ގައިމޭ" at bounding box center [517, 301] width 78 height 52
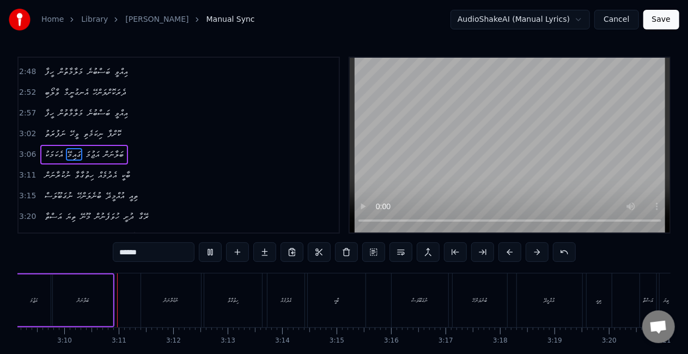
scroll to position [0, 10319]
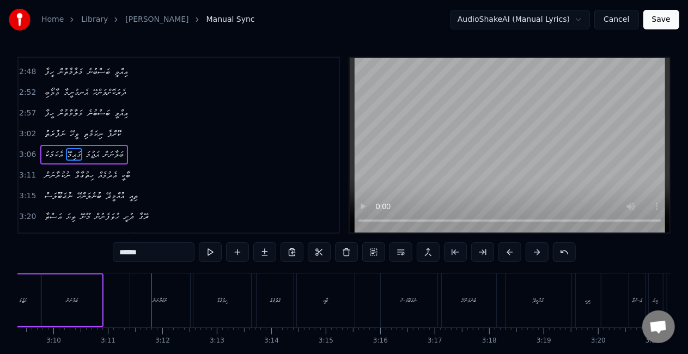
drag, startPoint x: 150, startPoint y: 315, endPoint x: 137, endPoint y: 306, distance: 16.0
click at [150, 314] on div "ނުކުރާނަން" at bounding box center [160, 301] width 60 height 54
type input "**********"
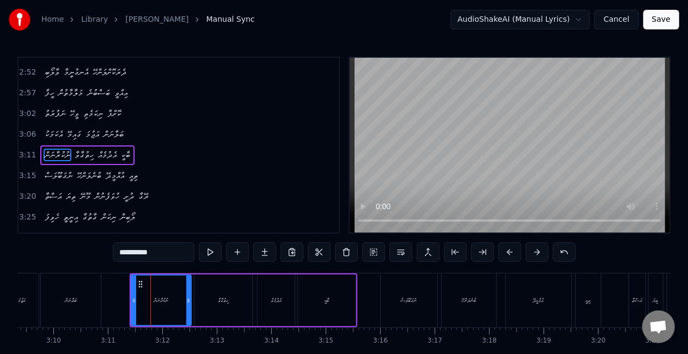
scroll to position [451, 0]
drag, startPoint x: 133, startPoint y: 304, endPoint x: 124, endPoint y: 299, distance: 10.5
click at [124, 299] on icon at bounding box center [125, 300] width 4 height 9
click at [120, 300] on div "ނުކުރާނަން ހިތުގާވާ އެދުމެއް ބާކީ" at bounding box center [238, 301] width 237 height 54
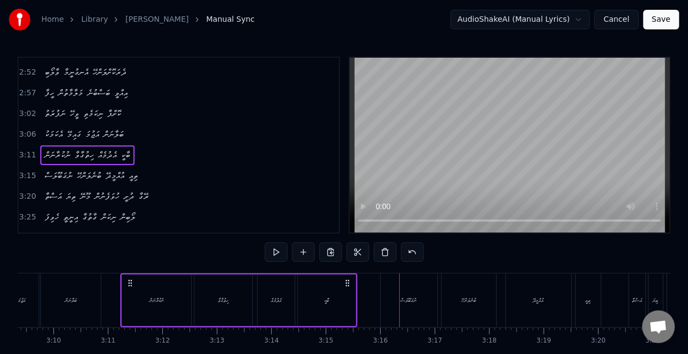
click at [410, 299] on div "ނުގަބޫލަސް" at bounding box center [409, 300] width 16 height 8
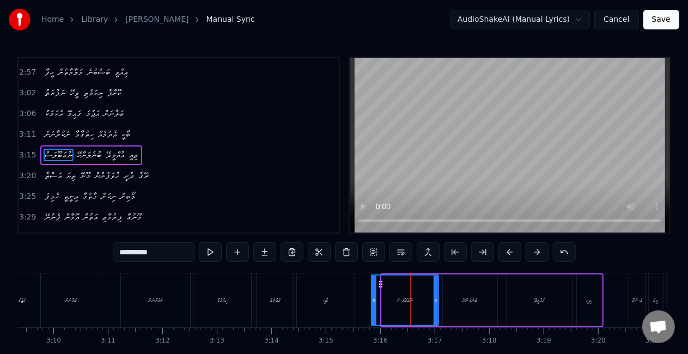
drag, startPoint x: 383, startPoint y: 304, endPoint x: 373, endPoint y: 300, distance: 10.5
click at [373, 300] on icon at bounding box center [374, 300] width 4 height 9
click at [347, 296] on div "ބާކީ" at bounding box center [326, 301] width 58 height 54
type input "****"
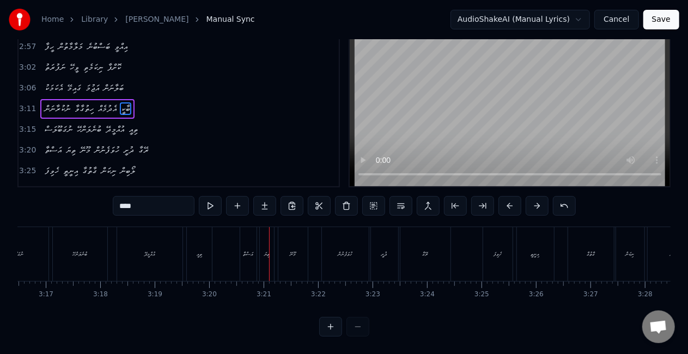
scroll to position [0, 10715]
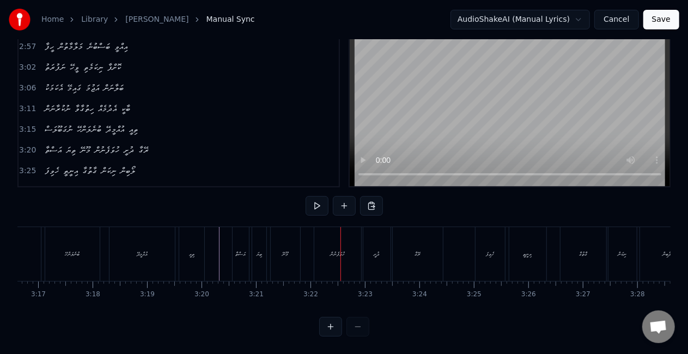
click at [238, 250] on div "އަސްތާ" at bounding box center [240, 254] width 10 height 8
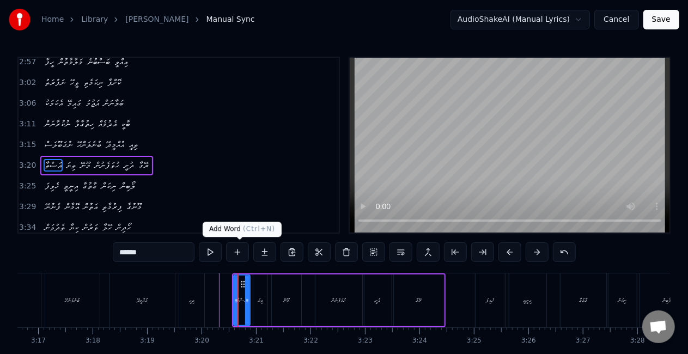
scroll to position [492, 0]
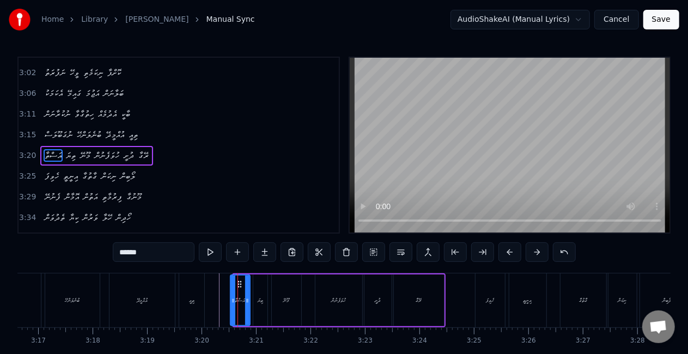
click at [232, 298] on icon at bounding box center [233, 300] width 4 height 9
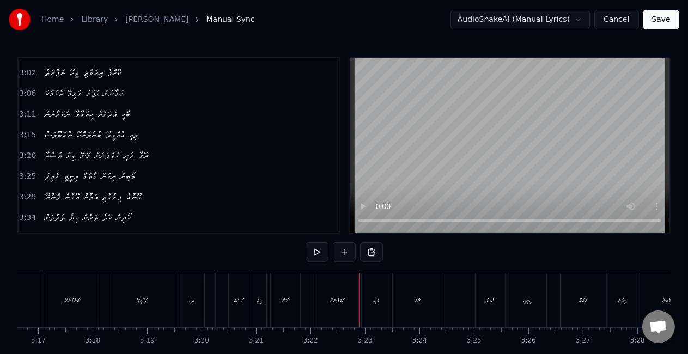
click at [257, 301] on div "ތިޔަ" at bounding box center [259, 300] width 5 height 8
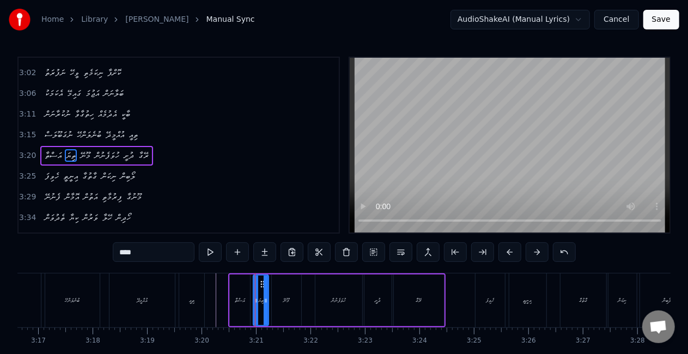
click at [267, 301] on icon at bounding box center [266, 300] width 4 height 9
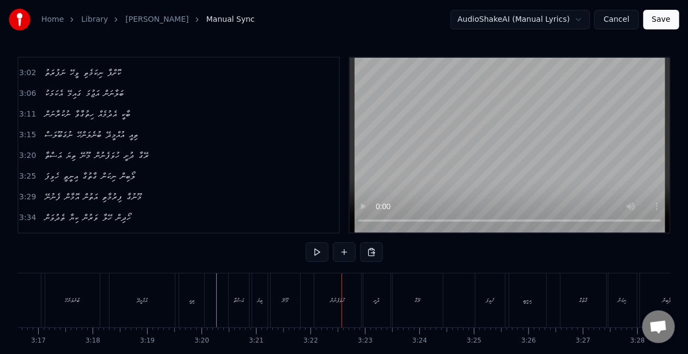
click at [286, 293] on div "މޫނޭ" at bounding box center [285, 301] width 29 height 54
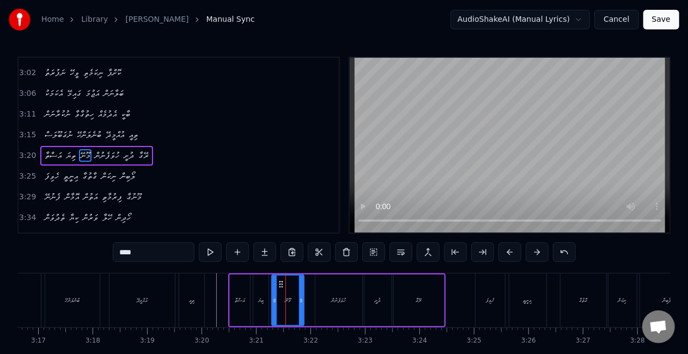
click at [301, 300] on icon at bounding box center [301, 300] width 4 height 9
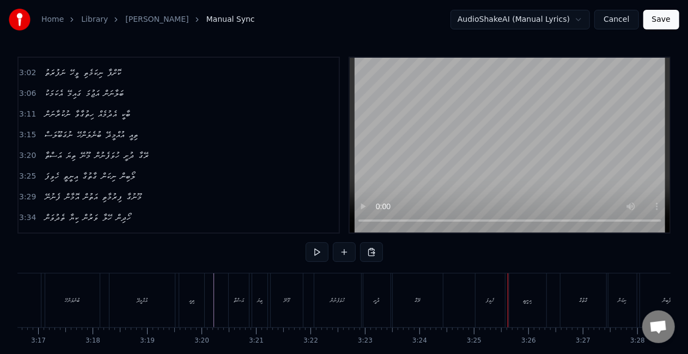
click at [477, 294] on div "ހެވިފަ" at bounding box center [490, 301] width 29 height 54
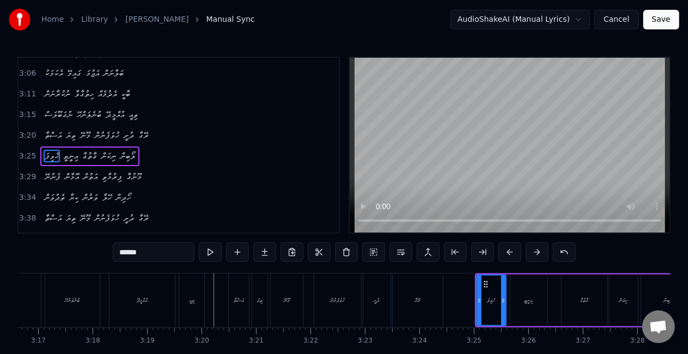
scroll to position [512, 0]
click at [477, 302] on div at bounding box center [477, 301] width 1 height 54
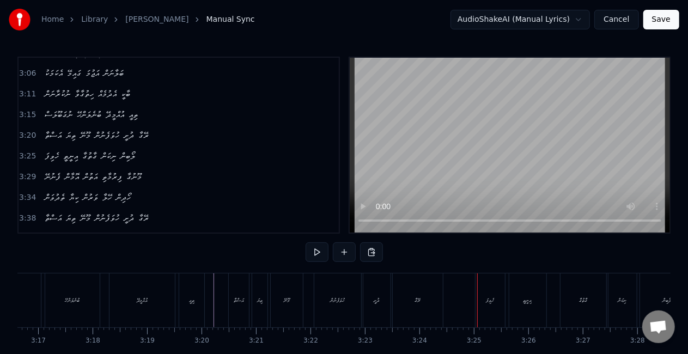
click at [484, 296] on div "ހެވިފަ" at bounding box center [490, 301] width 29 height 54
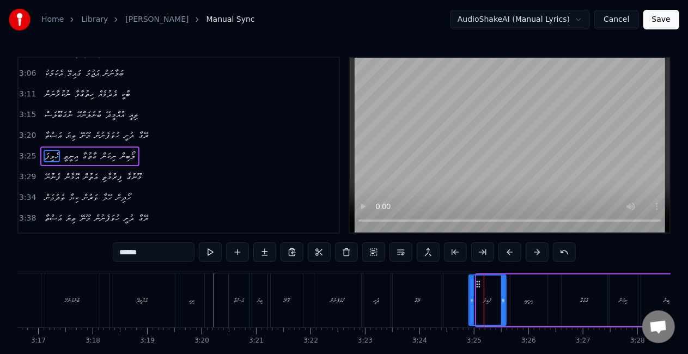
drag, startPoint x: 477, startPoint y: 301, endPoint x: 470, endPoint y: 299, distance: 7.8
click at [470, 299] on icon at bounding box center [472, 300] width 4 height 9
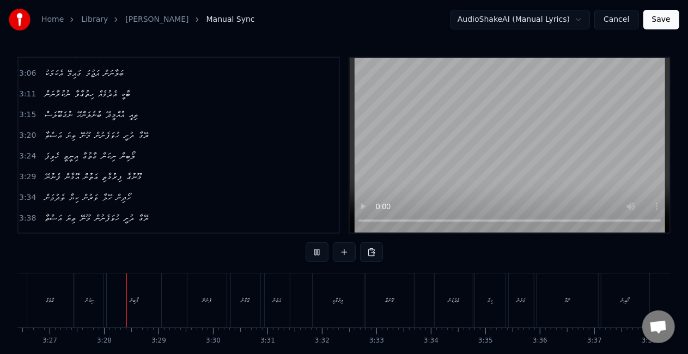
scroll to position [0, 11267]
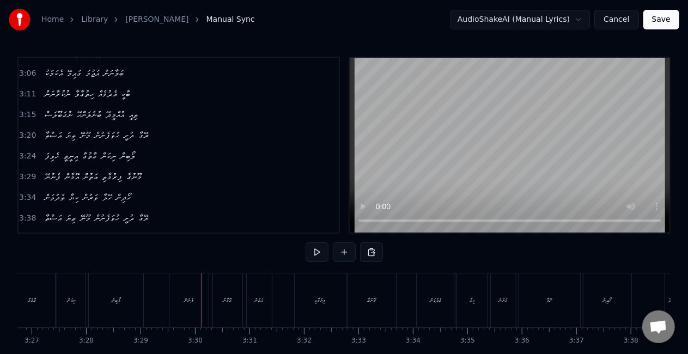
click at [175, 298] on div "ފެނުނޭ" at bounding box center [188, 301] width 39 height 54
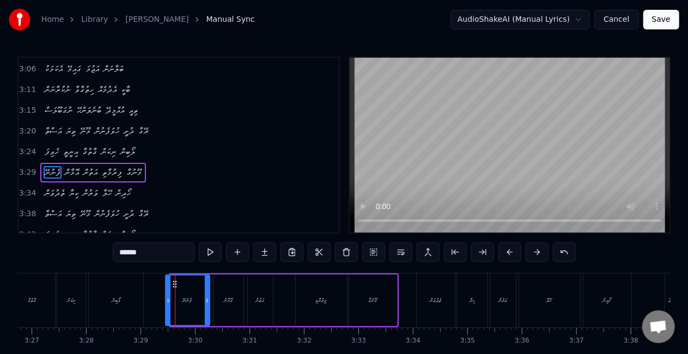
click at [169, 297] on icon at bounding box center [168, 300] width 4 height 9
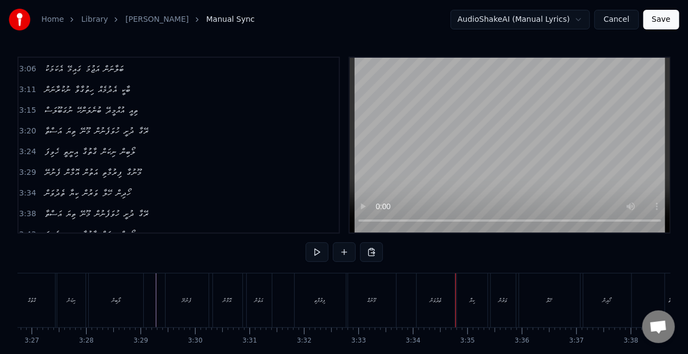
click at [320, 303] on div "ފިރުމާތި" at bounding box center [320, 300] width 11 height 8
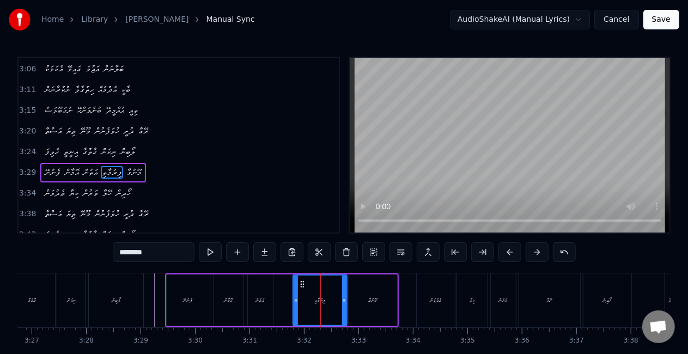
click at [294, 304] on div at bounding box center [296, 301] width 4 height 50
click at [271, 302] on div "އަތުން" at bounding box center [260, 301] width 25 height 52
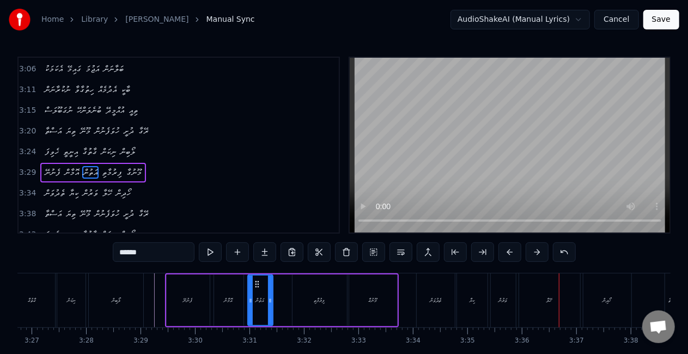
click at [552, 293] on div "ހޭލާ" at bounding box center [549, 301] width 61 height 54
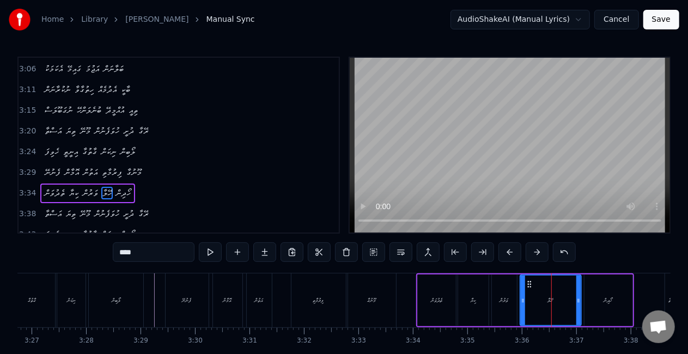
scroll to position [4, 0]
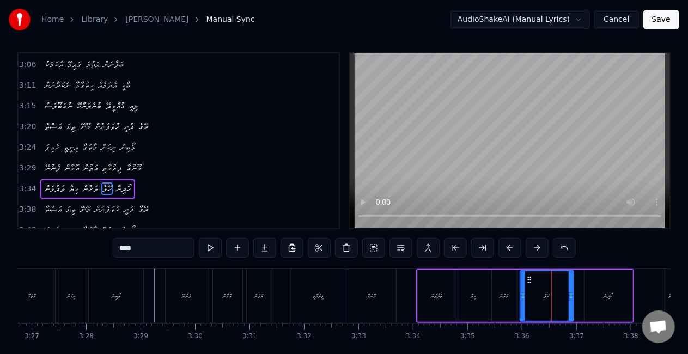
drag, startPoint x: 577, startPoint y: 298, endPoint x: 570, endPoint y: 296, distance: 6.6
click at [569, 297] on icon at bounding box center [571, 296] width 4 height 9
click at [425, 291] on div "ތެދުވަން" at bounding box center [437, 296] width 38 height 52
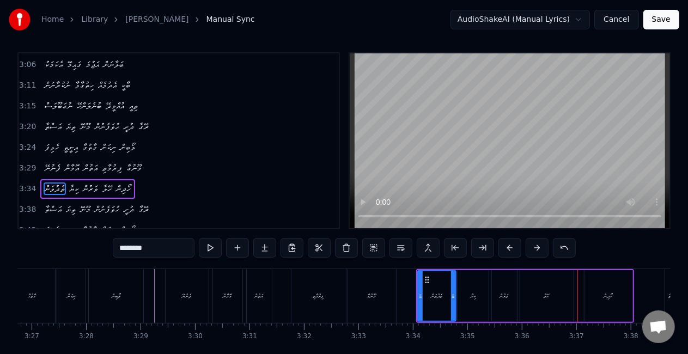
click at [544, 289] on div "ހޭލާ" at bounding box center [546, 296] width 53 height 52
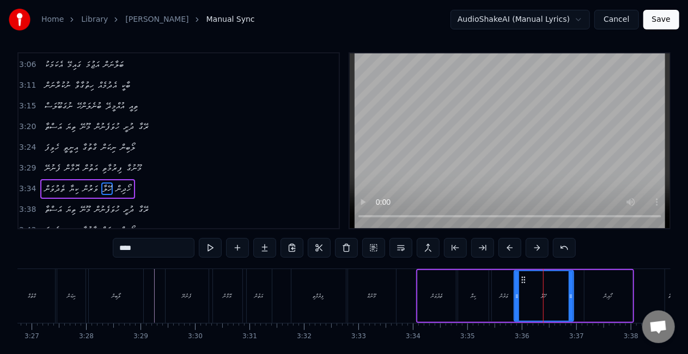
drag, startPoint x: 523, startPoint y: 298, endPoint x: 516, endPoint y: 295, distance: 7.6
click at [516, 296] on icon at bounding box center [517, 296] width 4 height 9
click at [476, 293] on div "ކިޔާ" at bounding box center [473, 296] width 5 height 8
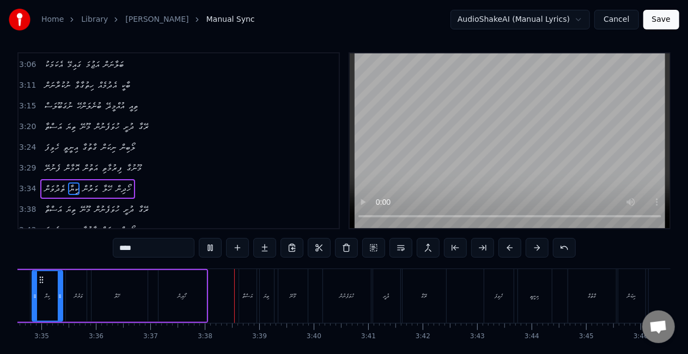
scroll to position [0, 11825]
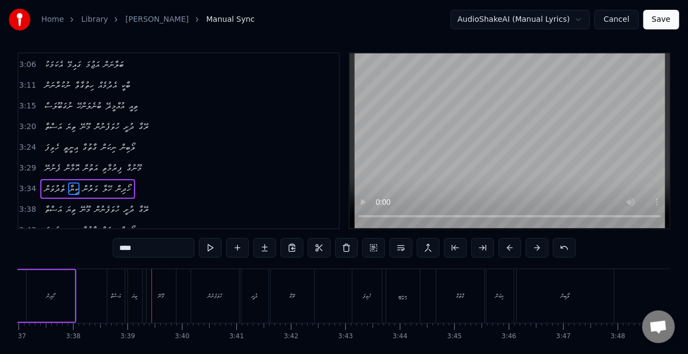
click at [112, 307] on div "އަސްތާ" at bounding box center [115, 296] width 17 height 54
type input "******"
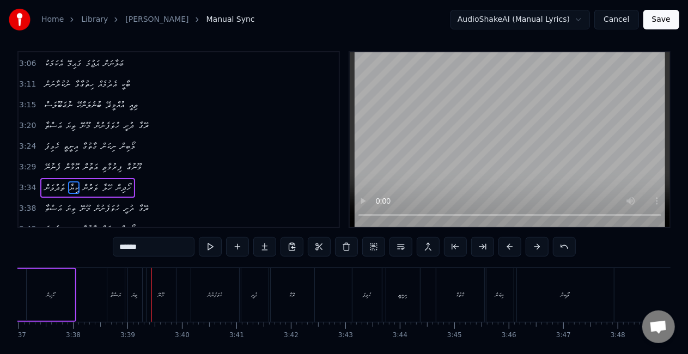
scroll to position [25, 0]
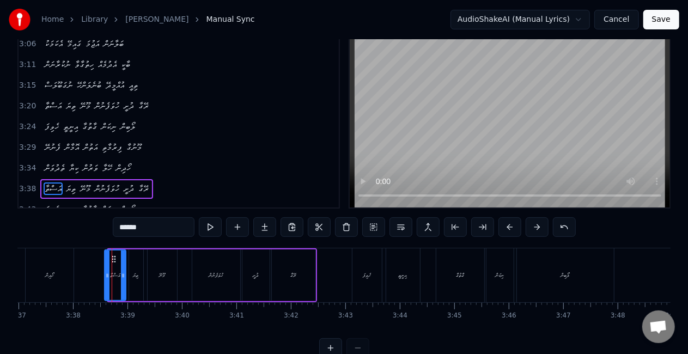
drag, startPoint x: 110, startPoint y: 284, endPoint x: 140, endPoint y: 274, distance: 31.7
click at [106, 280] on div at bounding box center [107, 276] width 4 height 50
click at [126, 279] on icon at bounding box center [125, 275] width 4 height 9
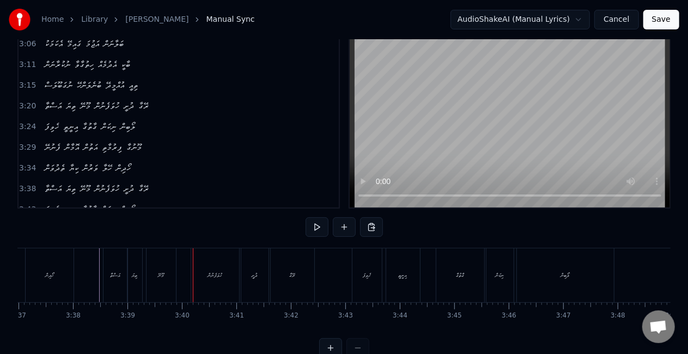
click at [169, 275] on div "މޫނޭ" at bounding box center [161, 276] width 29 height 54
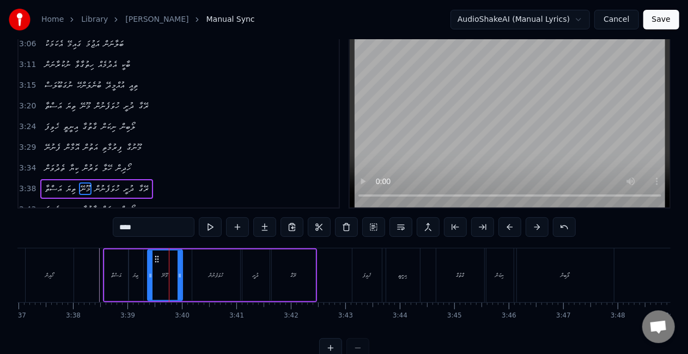
click at [179, 273] on icon at bounding box center [180, 275] width 4 height 9
click at [109, 272] on div "އަސްތާ" at bounding box center [116, 276] width 23 height 52
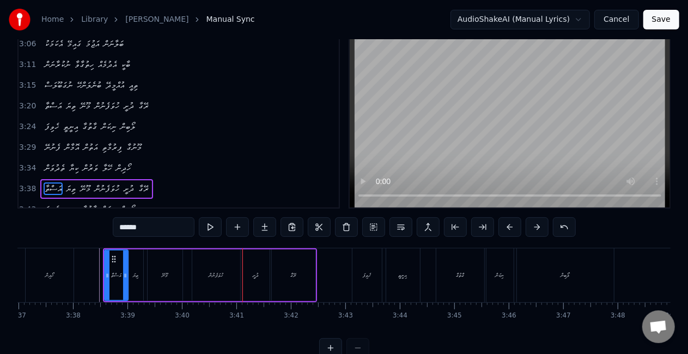
drag, startPoint x: 217, startPoint y: 274, endPoint x: 205, endPoint y: 275, distance: 12.6
click at [218, 274] on div "ހުވަފެނުން" at bounding box center [216, 275] width 15 height 8
type input "**********"
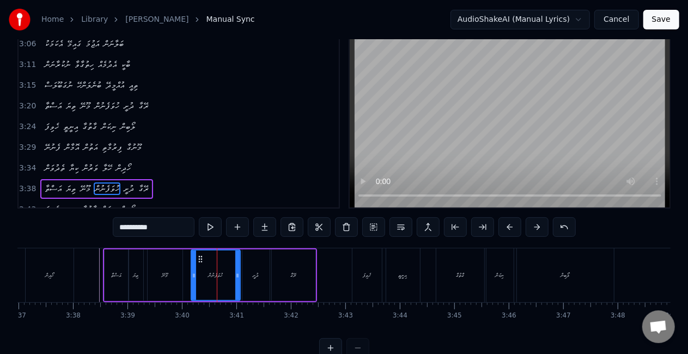
click at [192, 274] on icon at bounding box center [194, 275] width 4 height 9
click at [184, 271] on div "އަސްތާ ތިޔަ މޫނޭ ހުވަފެނުން ދުށީ ރޭގާ" at bounding box center [210, 276] width 214 height 54
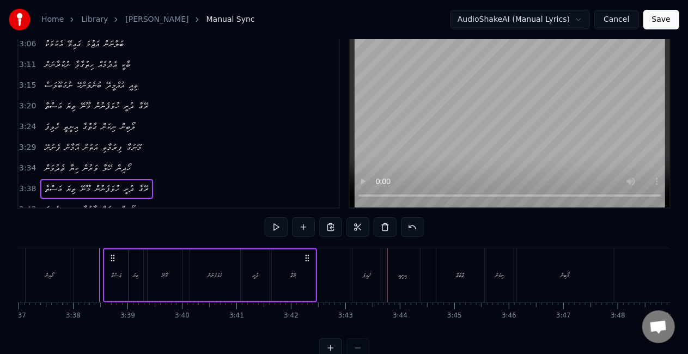
click at [373, 272] on div "ހެވިފަ" at bounding box center [367, 276] width 29 height 54
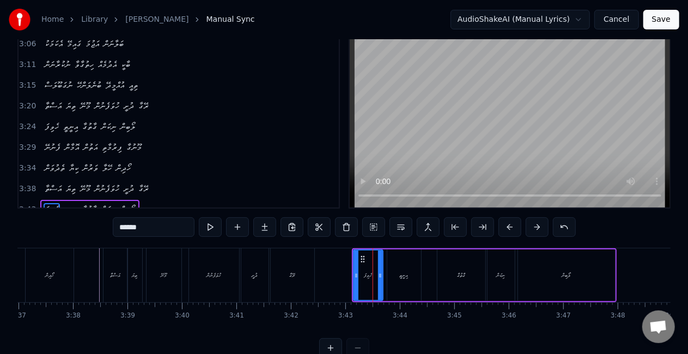
scroll to position [45, 0]
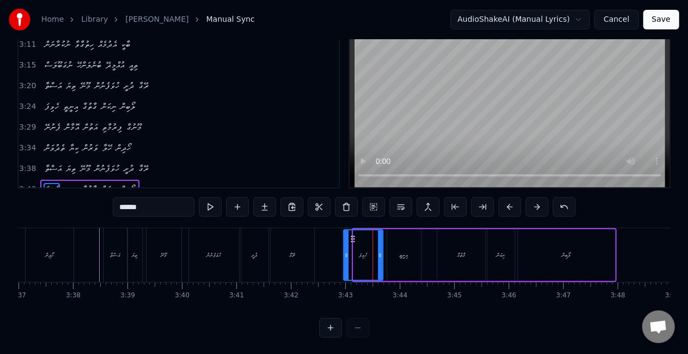
drag, startPoint x: 355, startPoint y: 264, endPoint x: 345, endPoint y: 256, distance: 12.9
click at [346, 258] on div at bounding box center [346, 256] width 4 height 50
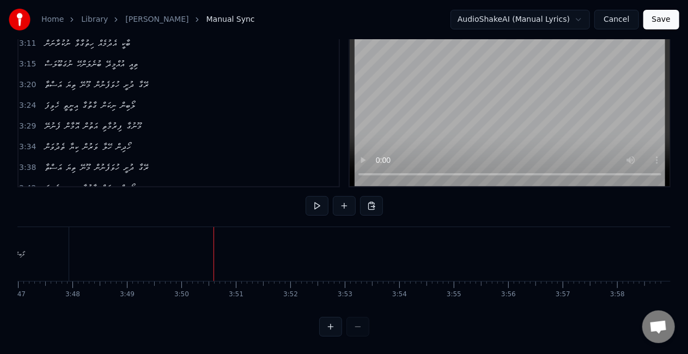
scroll to position [56, 0]
click at [661, 21] on button "Save" at bounding box center [662, 20] width 36 height 20
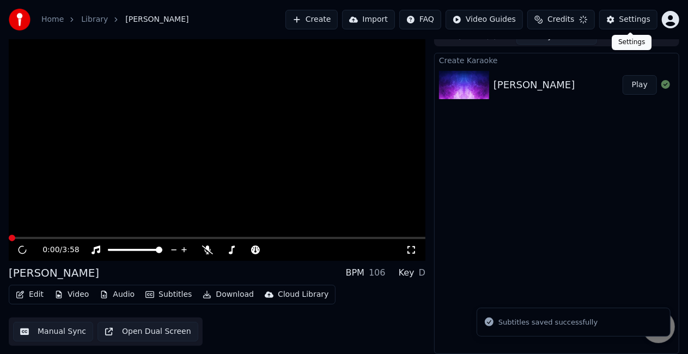
scroll to position [12, 0]
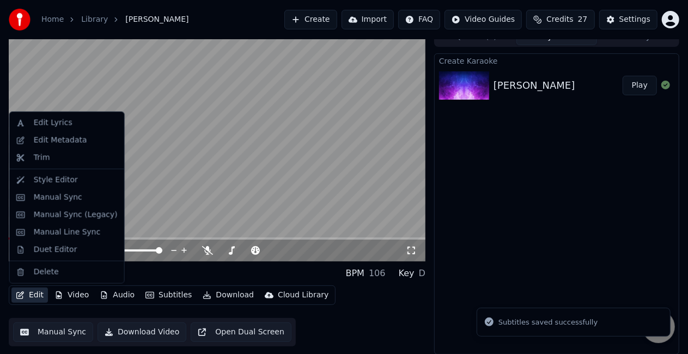
click at [33, 296] on button "Edit" at bounding box center [29, 295] width 37 height 15
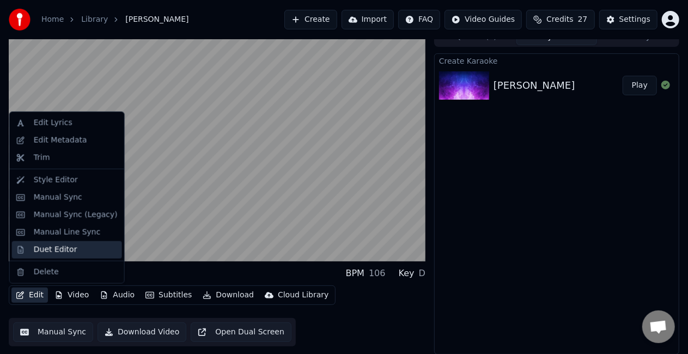
click at [59, 249] on div "Duet Editor" at bounding box center [56, 250] width 44 height 11
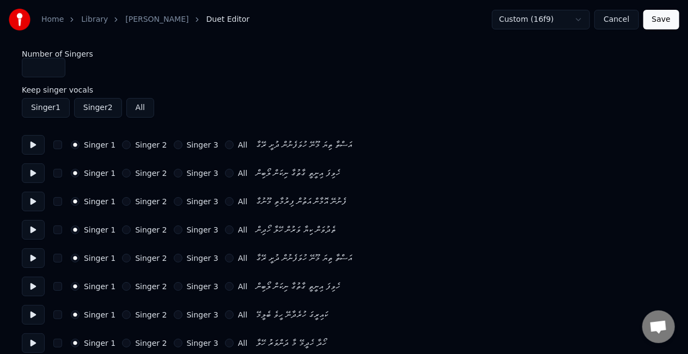
type input "*"
click at [52, 66] on input "*" at bounding box center [44, 68] width 44 height 20
click at [122, 174] on button "Singer 2" at bounding box center [126, 173] width 9 height 9
click at [122, 233] on button "Singer 2" at bounding box center [126, 230] width 9 height 9
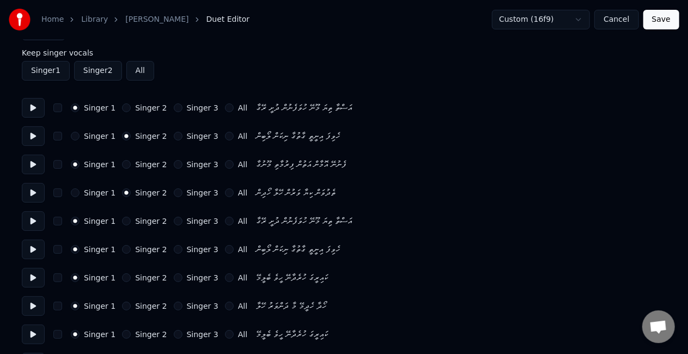
scroll to position [54, 0]
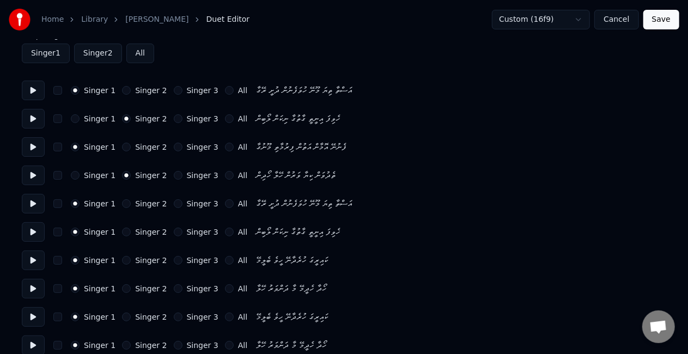
click at [174, 203] on button "Singer 3" at bounding box center [178, 203] width 9 height 9
click at [169, 226] on div "Singer 1 Singer 2 Singer 3 All ހެވިފަ އިނީތީ ގާތުގާ ނިކަން ލޯބިން" at bounding box center [344, 232] width 645 height 20
click at [174, 232] on button "Singer 3" at bounding box center [178, 232] width 9 height 9
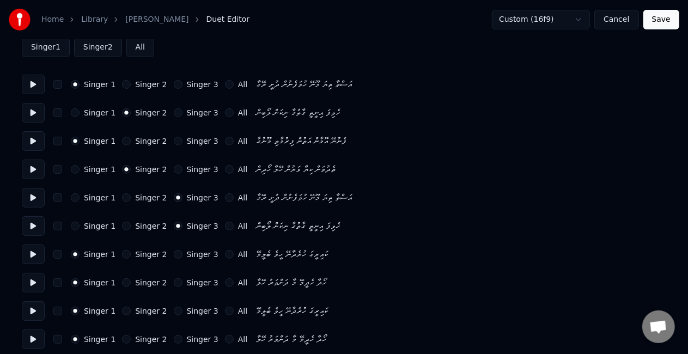
scroll to position [109, 0]
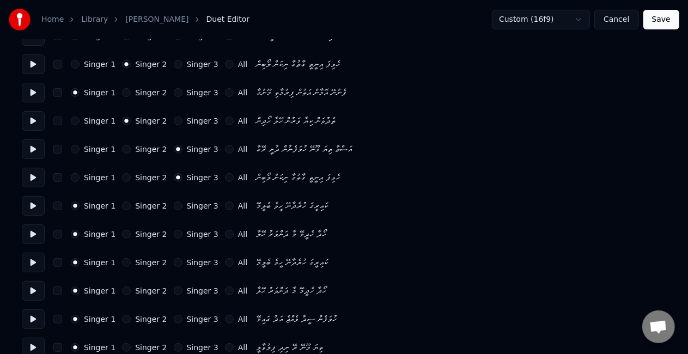
click at [122, 263] on button "Singer 2" at bounding box center [126, 262] width 9 height 9
click at [122, 288] on button "Singer 2" at bounding box center [126, 291] width 9 height 9
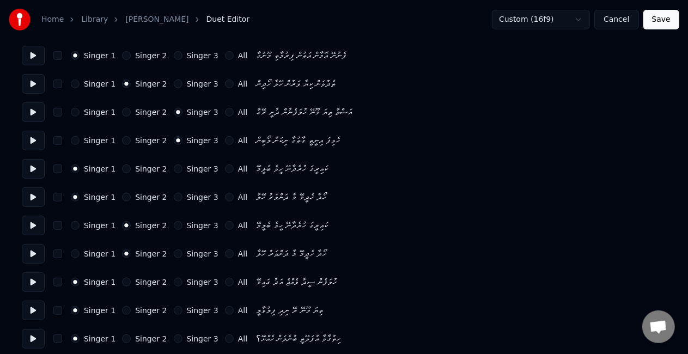
scroll to position [163, 0]
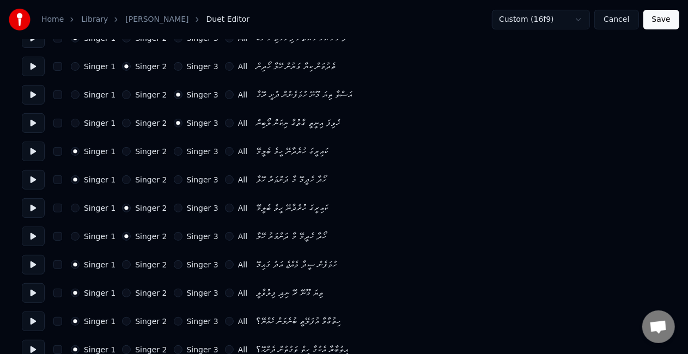
click at [123, 263] on button "Singer 2" at bounding box center [126, 264] width 9 height 9
click at [73, 265] on button "Singer 1" at bounding box center [75, 264] width 9 height 9
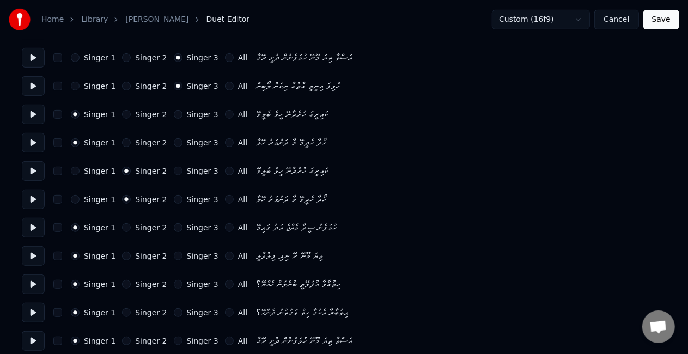
scroll to position [218, 0]
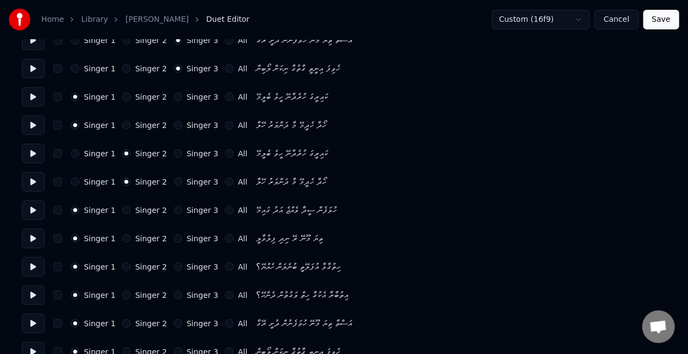
click at [122, 266] on button "Singer 2" at bounding box center [126, 267] width 9 height 9
click at [122, 293] on button "Singer 2" at bounding box center [126, 295] width 9 height 9
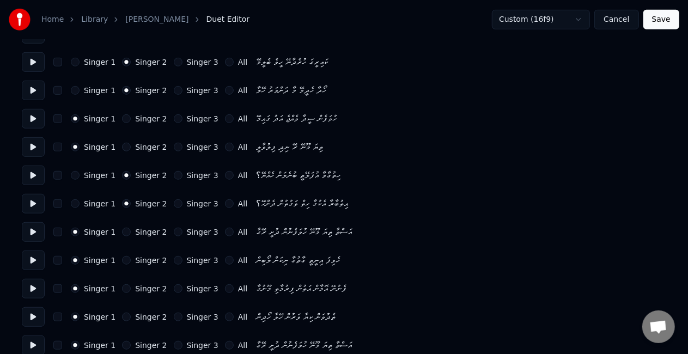
scroll to position [327, 0]
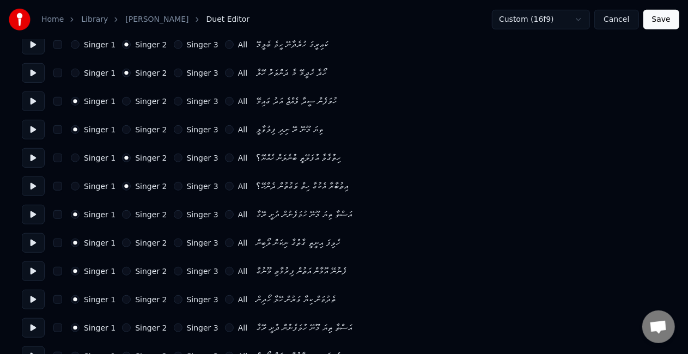
click at [174, 214] on button "Singer 3" at bounding box center [178, 214] width 9 height 9
click at [167, 239] on div "Singer 1 Singer 2 Singer 3 All ހެވިފަ އިނީތީ ގާތުގާ ނިކަން ލޯބިން" at bounding box center [344, 243] width 645 height 20
click at [174, 242] on button "Singer 3" at bounding box center [178, 243] width 9 height 9
click at [174, 272] on button "Singer 3" at bounding box center [178, 271] width 9 height 9
click at [170, 293] on div "Singer 1 Singer 2 Singer 3 All ތެދުވަން ކިޔާ ވަރުން ހޭލާ ހޯދިން" at bounding box center [344, 300] width 645 height 20
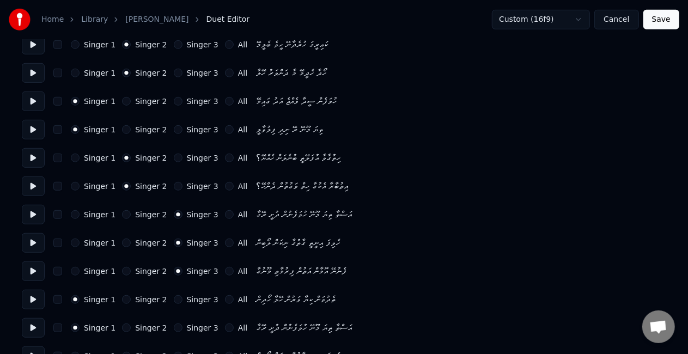
click at [174, 299] on button "Singer 3" at bounding box center [178, 299] width 9 height 9
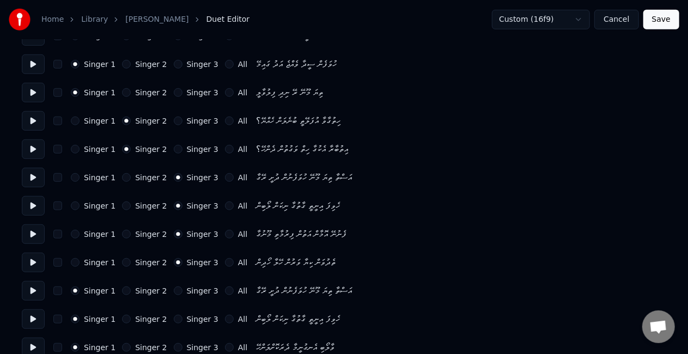
scroll to position [381, 0]
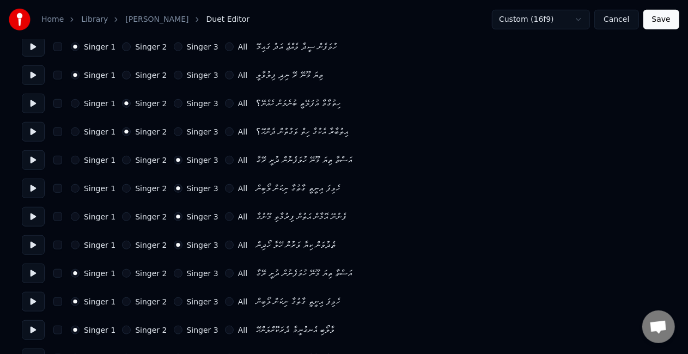
click at [174, 273] on button "Singer 3" at bounding box center [178, 273] width 9 height 9
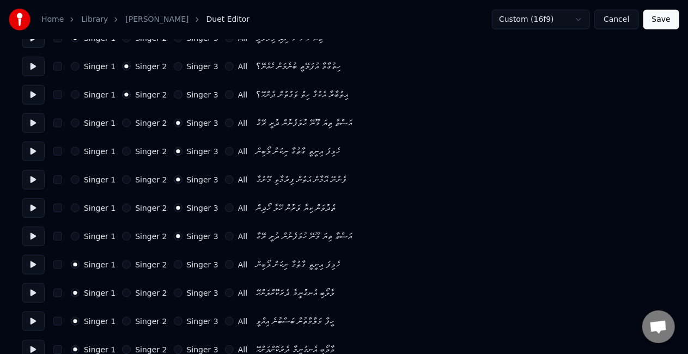
scroll to position [436, 0]
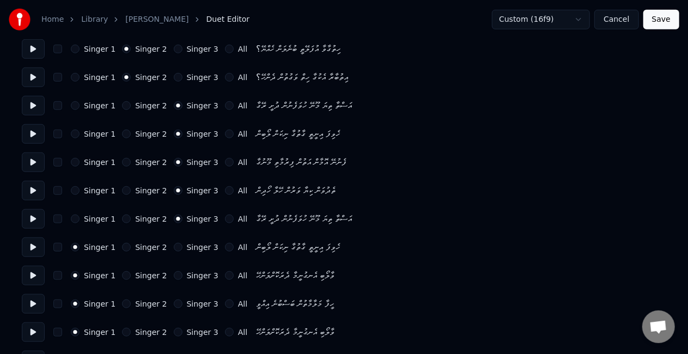
click at [174, 246] on button "Singer 3" at bounding box center [178, 247] width 9 height 9
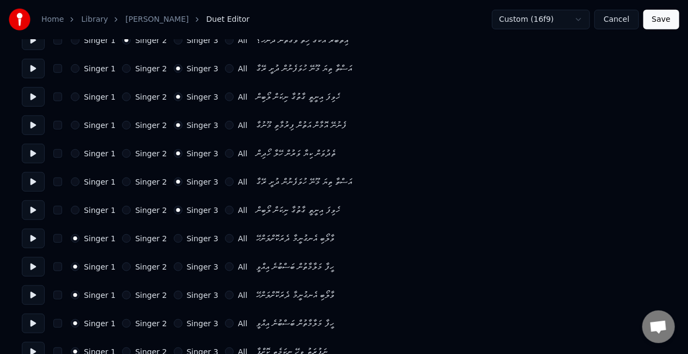
scroll to position [490, 0]
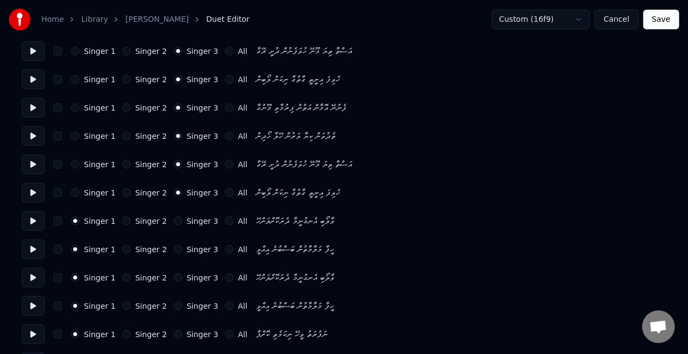
click at [122, 275] on button "Singer 2" at bounding box center [126, 278] width 9 height 9
click at [123, 304] on button "Singer 2" at bounding box center [126, 306] width 9 height 9
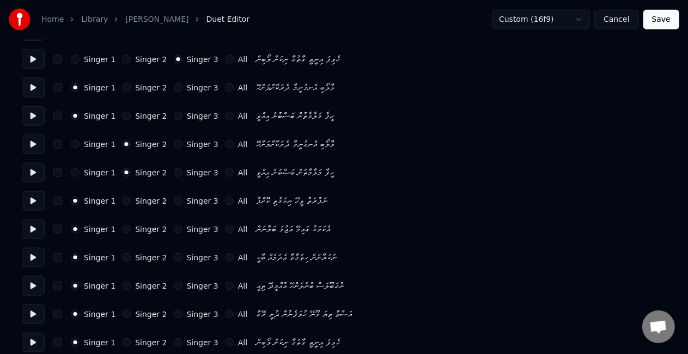
scroll to position [654, 0]
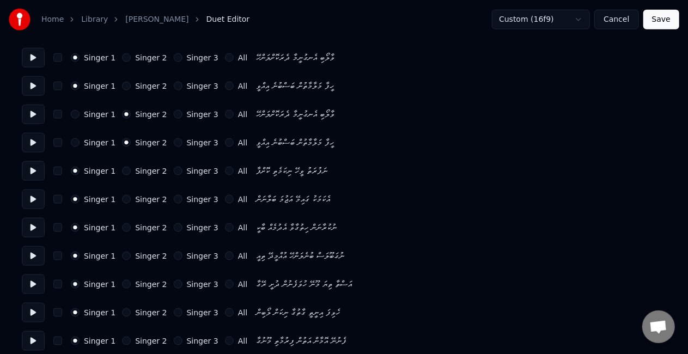
click at [122, 228] on button "Singer 2" at bounding box center [126, 227] width 9 height 9
click at [123, 254] on button "Singer 2" at bounding box center [126, 256] width 9 height 9
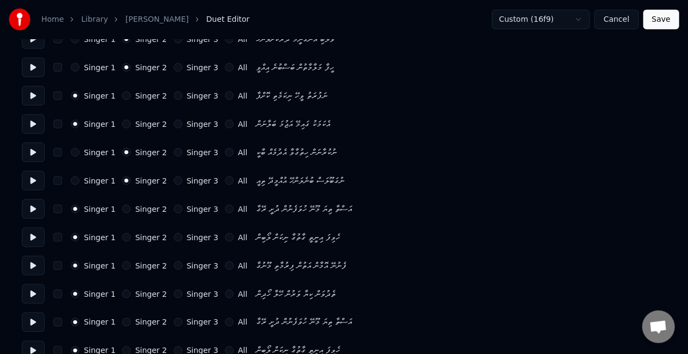
scroll to position [747, 0]
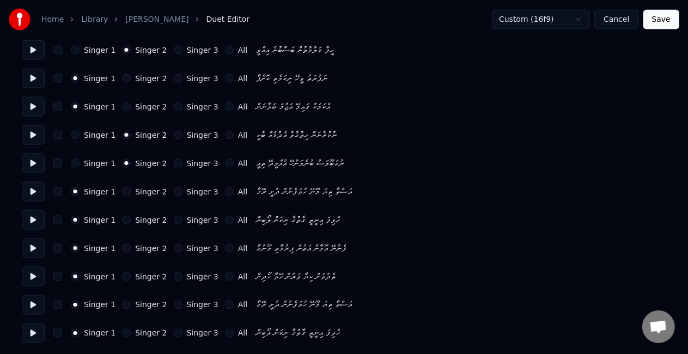
click at [122, 192] on button "Singer 2" at bounding box center [126, 191] width 9 height 9
click at [122, 217] on button "Singer 2" at bounding box center [126, 220] width 9 height 9
drag, startPoint x: 72, startPoint y: 190, endPoint x: 74, endPoint y: 199, distance: 10.0
click at [72, 190] on button "Singer 1" at bounding box center [75, 191] width 9 height 9
click at [76, 219] on button "Singer 1" at bounding box center [75, 220] width 9 height 9
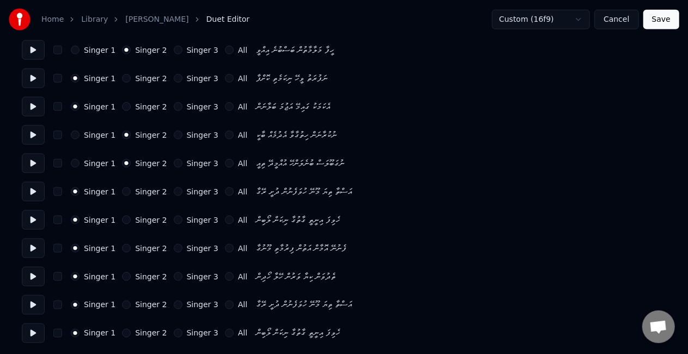
click at [122, 246] on button "Singer 2" at bounding box center [126, 248] width 9 height 9
click at [123, 275] on button "Singer 2" at bounding box center [126, 276] width 9 height 9
click at [174, 302] on button "Singer 3" at bounding box center [178, 305] width 9 height 9
click at [174, 332] on button "Singer 3" at bounding box center [178, 333] width 9 height 9
click at [664, 23] on button "Save" at bounding box center [662, 20] width 36 height 20
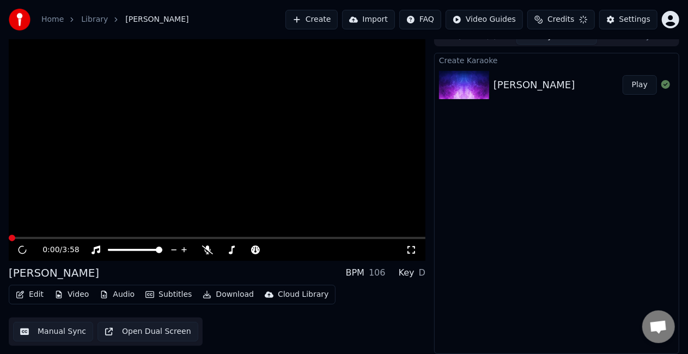
scroll to position [12, 0]
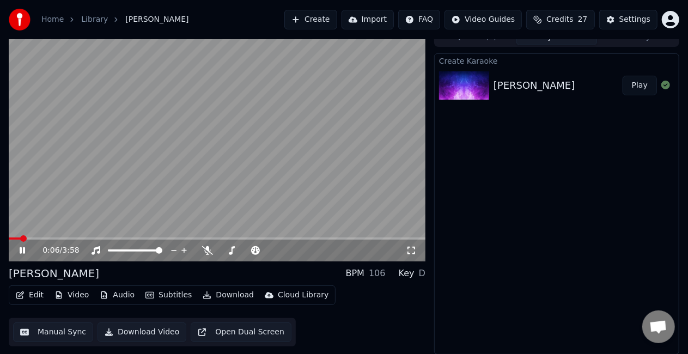
click at [32, 238] on span at bounding box center [217, 239] width 417 height 2
click at [70, 211] on video at bounding box center [217, 144] width 417 height 234
drag, startPoint x: 70, startPoint y: 211, endPoint x: 70, endPoint y: 225, distance: 13.1
click at [70, 212] on video at bounding box center [217, 144] width 417 height 234
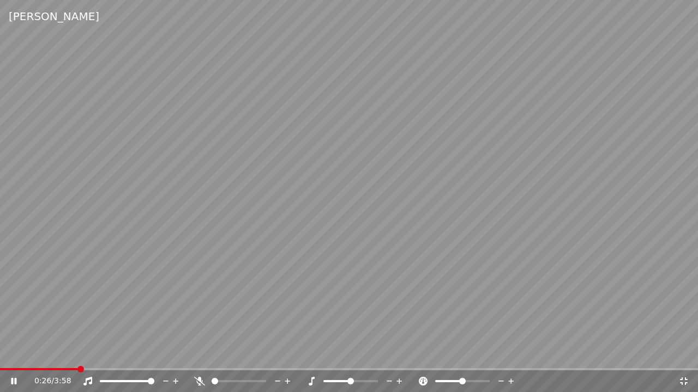
click at [69, 354] on span at bounding box center [39, 369] width 78 height 2
click at [59, 354] on video at bounding box center [349, 196] width 698 height 392
click at [61, 354] on div "0:24 / 3:58" at bounding box center [349, 380] width 698 height 24
click at [56, 354] on span at bounding box center [35, 369] width 70 height 2
click at [108, 264] on video at bounding box center [349, 196] width 698 height 392
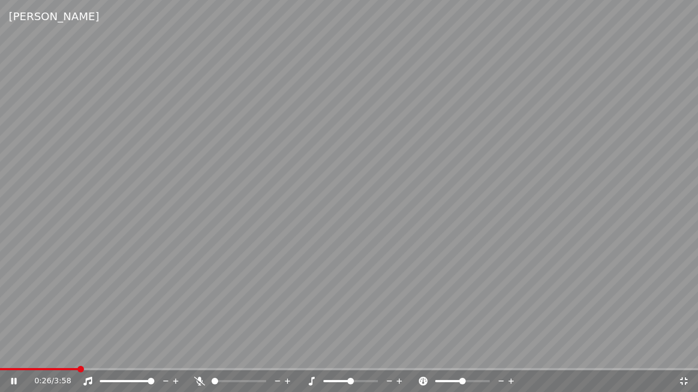
click at [676, 354] on div "0:26 / 3:58" at bounding box center [349, 382] width 698 height 22
click at [681, 354] on icon at bounding box center [683, 381] width 11 height 9
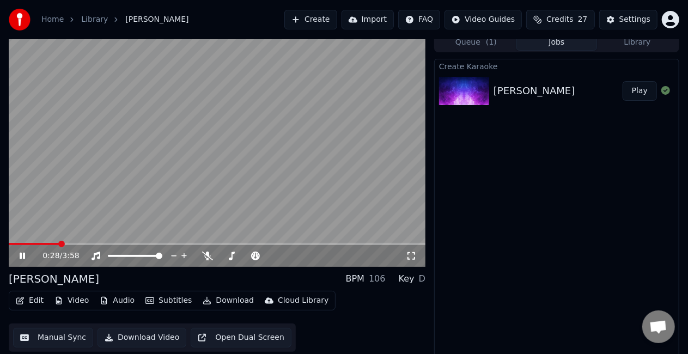
click at [53, 334] on button "Manual Sync" at bounding box center [53, 338] width 80 height 20
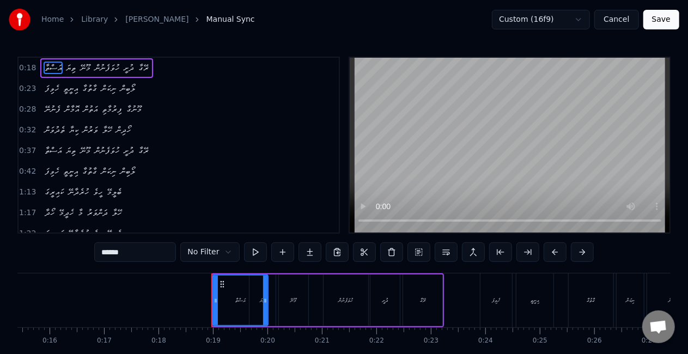
scroll to position [0, 979]
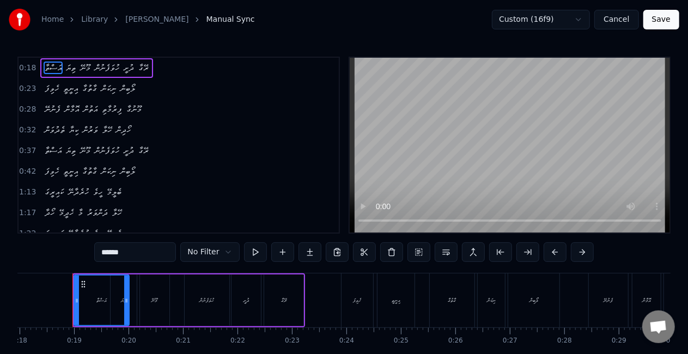
click at [350, 304] on div "ހެވިފަ" at bounding box center [358, 301] width 32 height 54
type input "******"
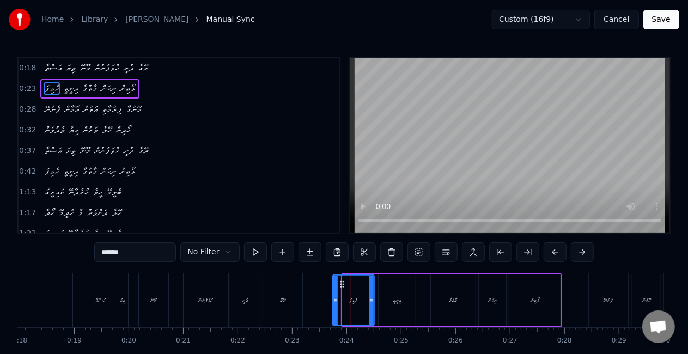
drag, startPoint x: 345, startPoint y: 302, endPoint x: 335, endPoint y: 296, distance: 11.2
click at [335, 298] on icon at bounding box center [336, 300] width 4 height 9
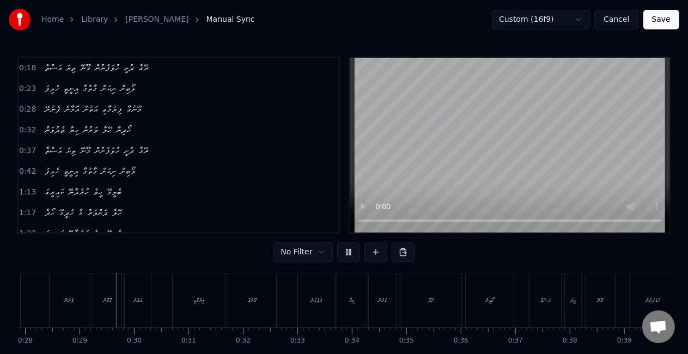
scroll to position [0, 1529]
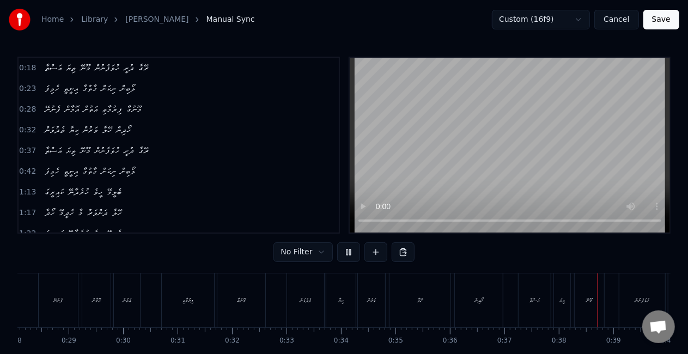
click at [430, 308] on div "ހޭލާ" at bounding box center [420, 301] width 61 height 54
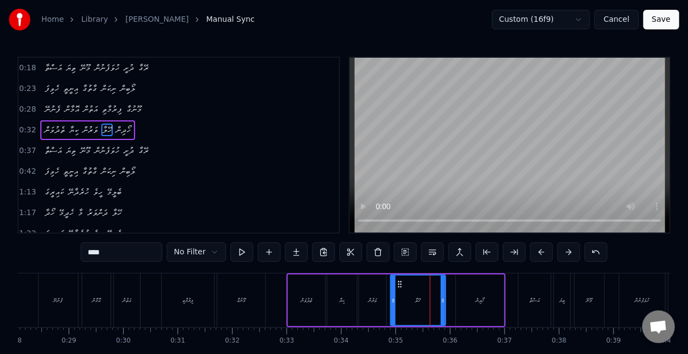
drag, startPoint x: 447, startPoint y: 303, endPoint x: 428, endPoint y: 302, distance: 18.6
click at [441, 302] on icon at bounding box center [443, 300] width 4 height 9
click at [385, 290] on div "ވަރުން" at bounding box center [372, 301] width 27 height 52
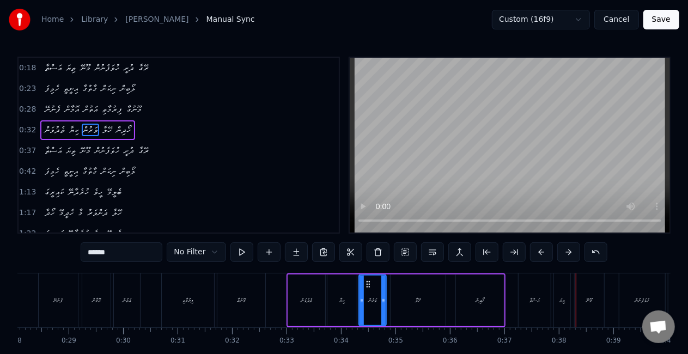
click at [169, 304] on div "ފިރުމާތި" at bounding box center [188, 301] width 52 height 54
type input "********"
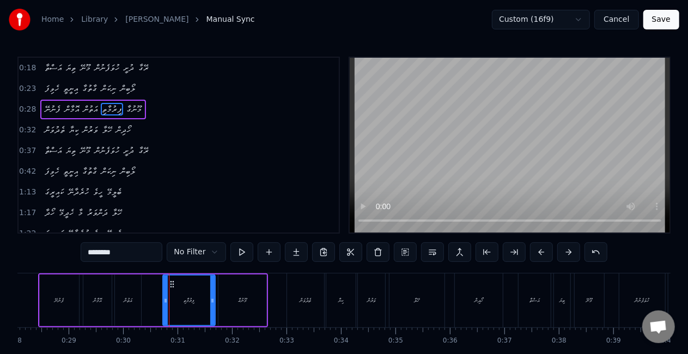
click at [150, 300] on div "ފެނުނޭ އޮމާން އަތުން ފިރުމާތި މޫނުގާ" at bounding box center [153, 301] width 230 height 54
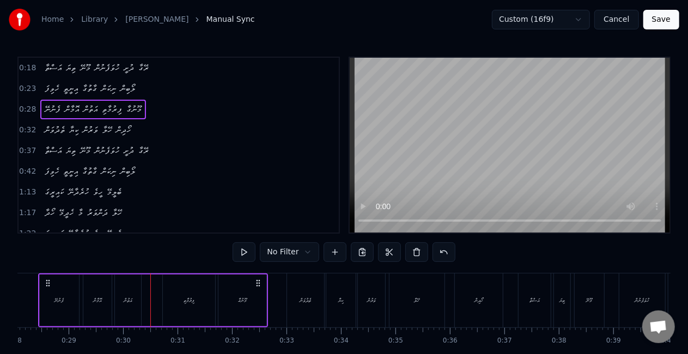
click at [348, 203] on div "0:18 އަސްތާ ތިޔަ މޫނޭ ހުވަފެނުން ދުށީ ރޭގާ 0:23 ހެވިފަ އިނީތީ ގާތުގާ ނިކަން ލޯބ…" at bounding box center [343, 145] width 653 height 177
click at [75, 303] on div "ފެނުނޭ" at bounding box center [59, 301] width 39 height 52
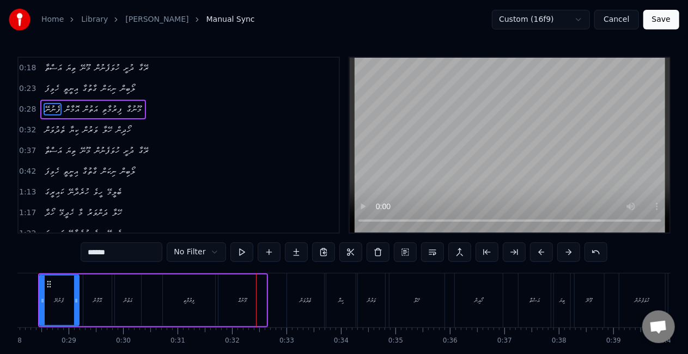
click at [108, 296] on div "އޮމާން" at bounding box center [97, 301] width 28 height 52
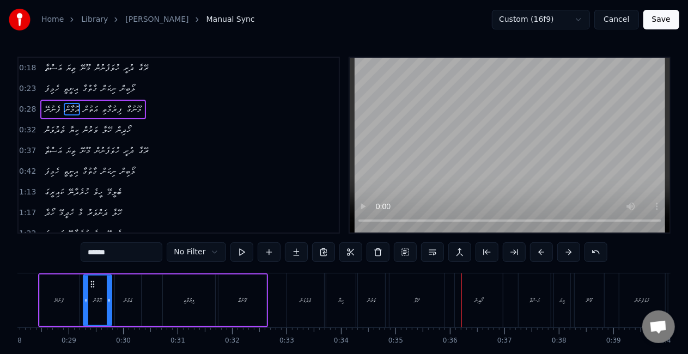
click at [187, 299] on div "ފިރުމާތި" at bounding box center [189, 300] width 11 height 8
type input "********"
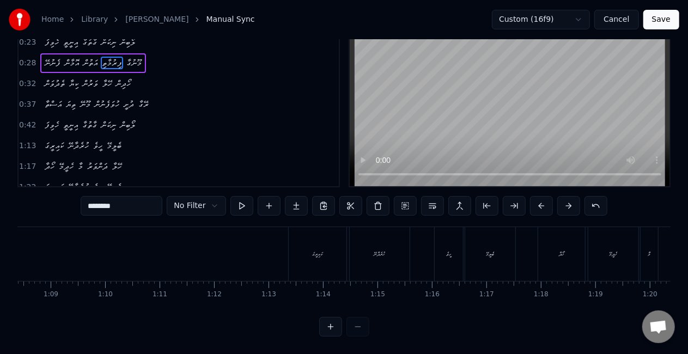
scroll to position [0, 3719]
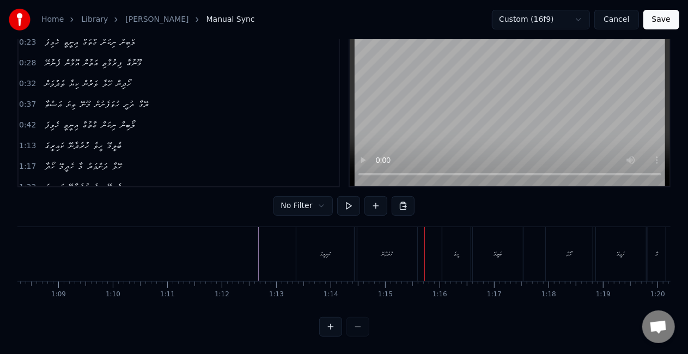
click at [315, 252] on div "ކައިރީގަ" at bounding box center [325, 254] width 58 height 54
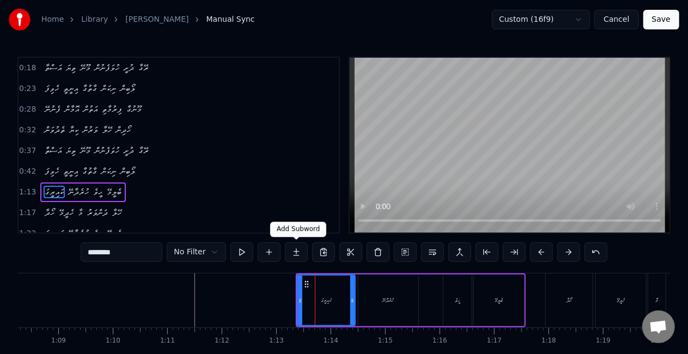
scroll to position [45, 0]
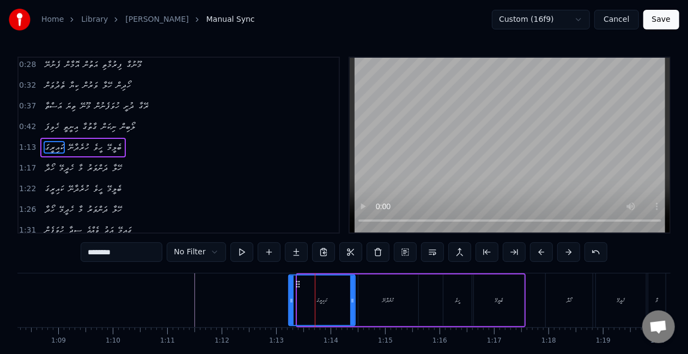
drag, startPoint x: 299, startPoint y: 306, endPoint x: 288, endPoint y: 301, distance: 12.0
click at [290, 303] on div at bounding box center [291, 301] width 4 height 50
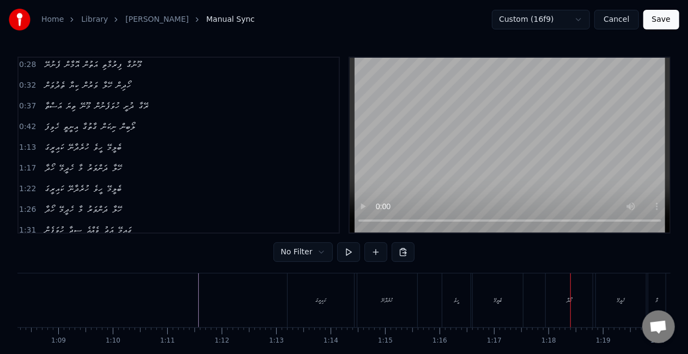
click at [335, 288] on div "ކައިރީގަ" at bounding box center [321, 301] width 66 height 54
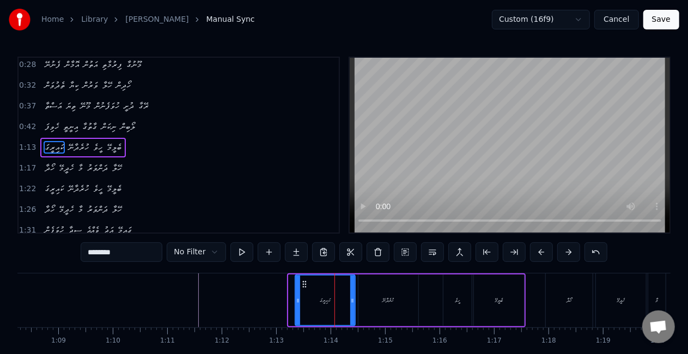
click at [300, 301] on div "ކައިރީގަ" at bounding box center [325, 301] width 59 height 50
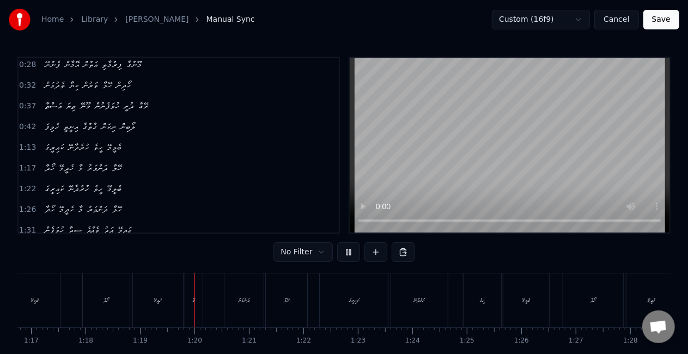
scroll to position [0, 4277]
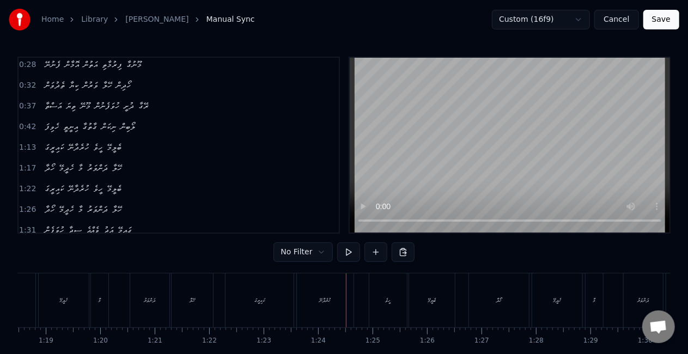
click at [274, 294] on div "ކައިރީގަ" at bounding box center [260, 301] width 68 height 54
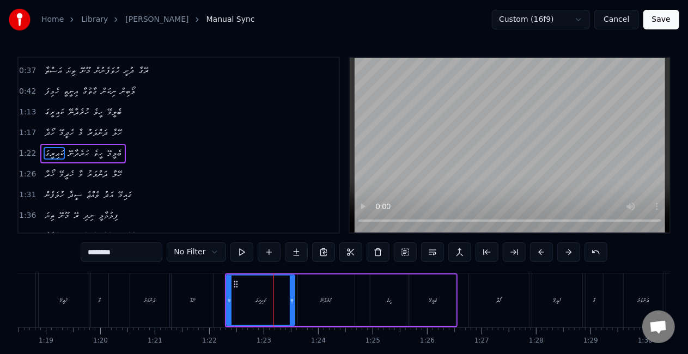
scroll to position [85, 0]
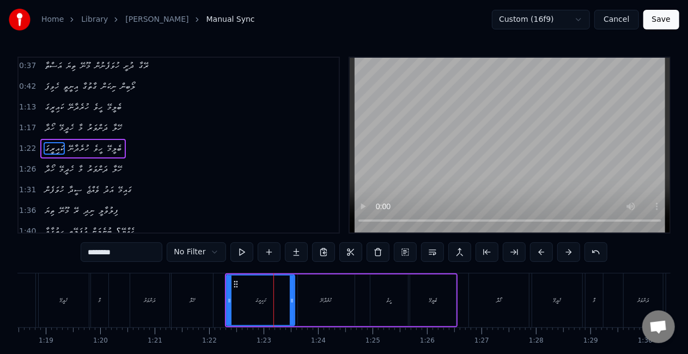
click at [182, 302] on div "ހޭލާ" at bounding box center [192, 301] width 41 height 54
type input "****"
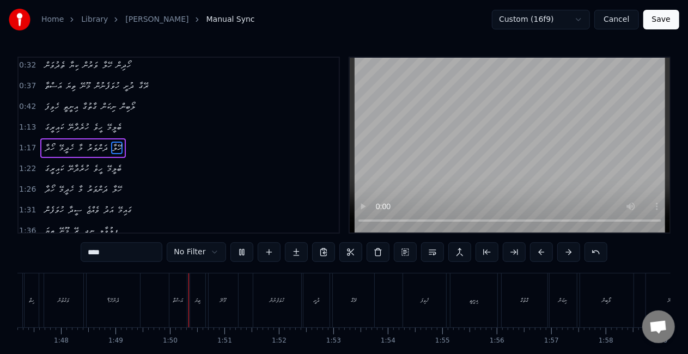
scroll to position [0, 5932]
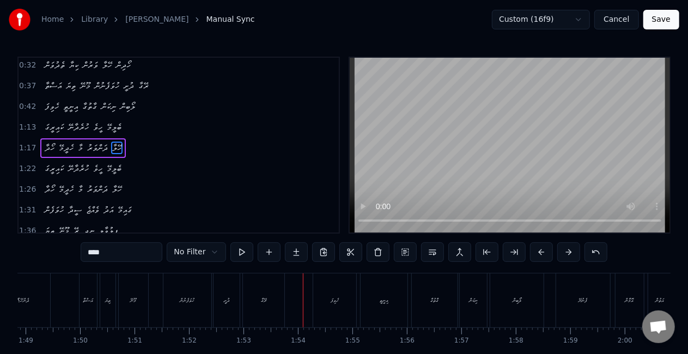
click at [668, 20] on button "Save" at bounding box center [662, 20] width 36 height 20
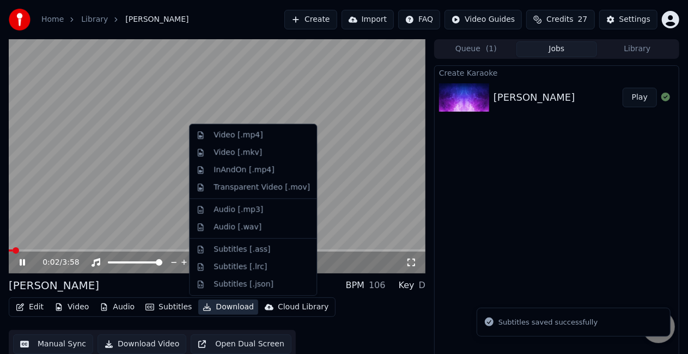
click at [227, 307] on button "Download" at bounding box center [228, 307] width 60 height 15
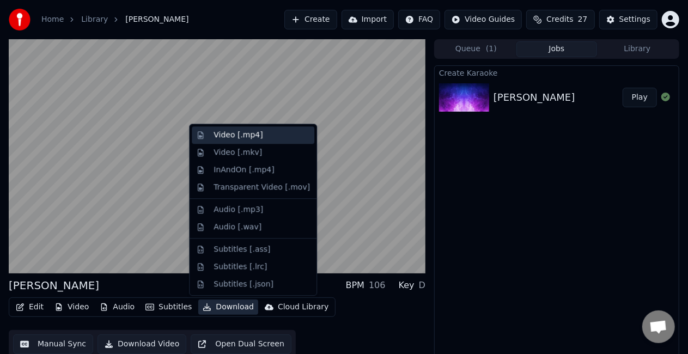
click at [243, 140] on div "Video [.mp4]" at bounding box center [238, 135] width 49 height 11
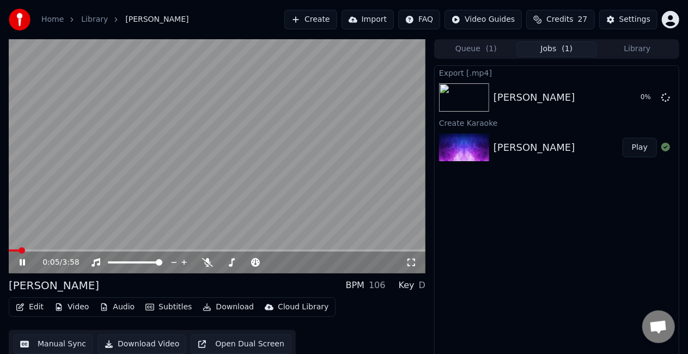
click at [22, 262] on icon at bounding box center [22, 262] width 5 height 7
